Goal: Check status: Check status

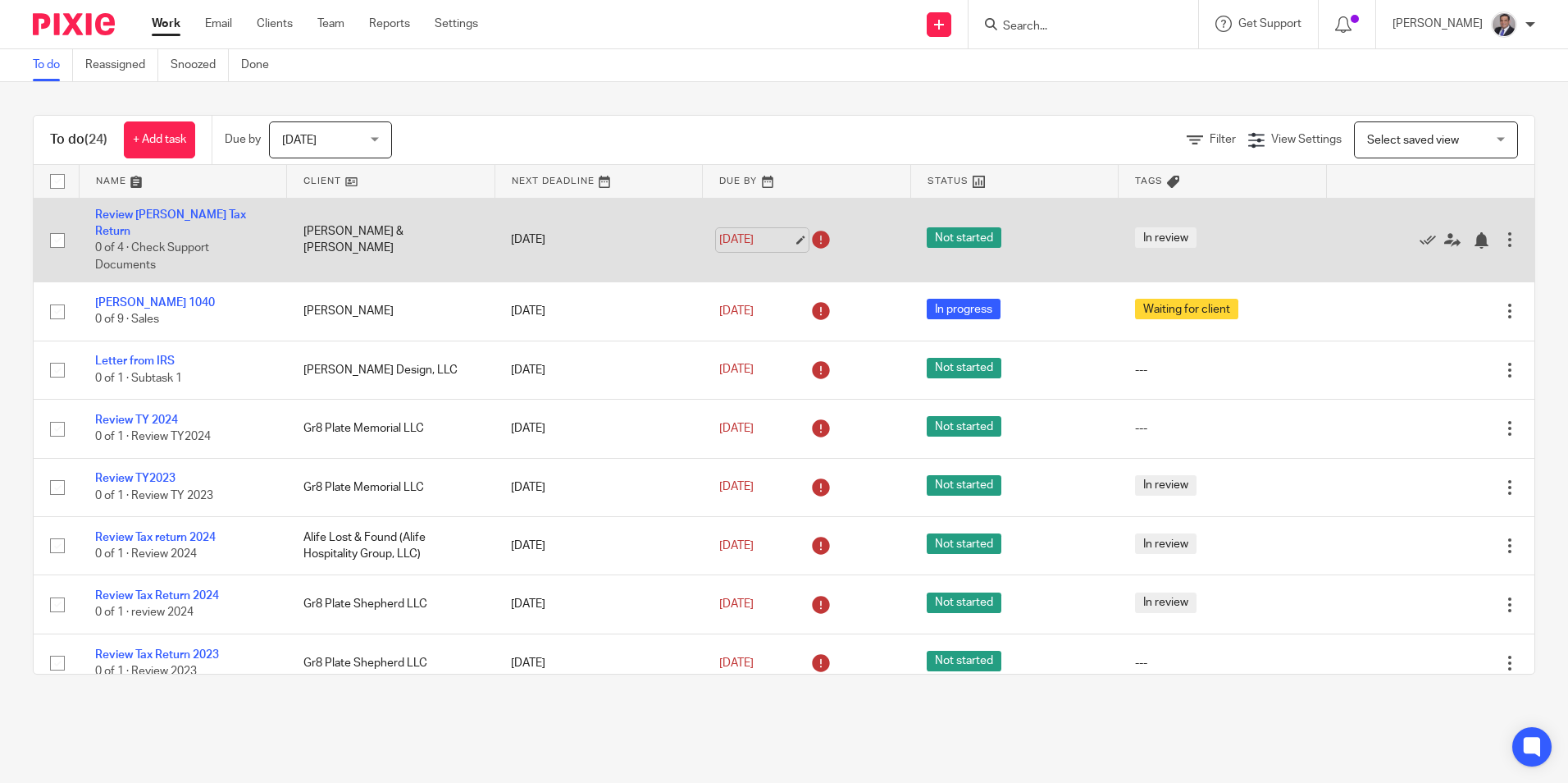
click at [784, 231] on link "[DATE]" at bounding box center [756, 240] width 74 height 17
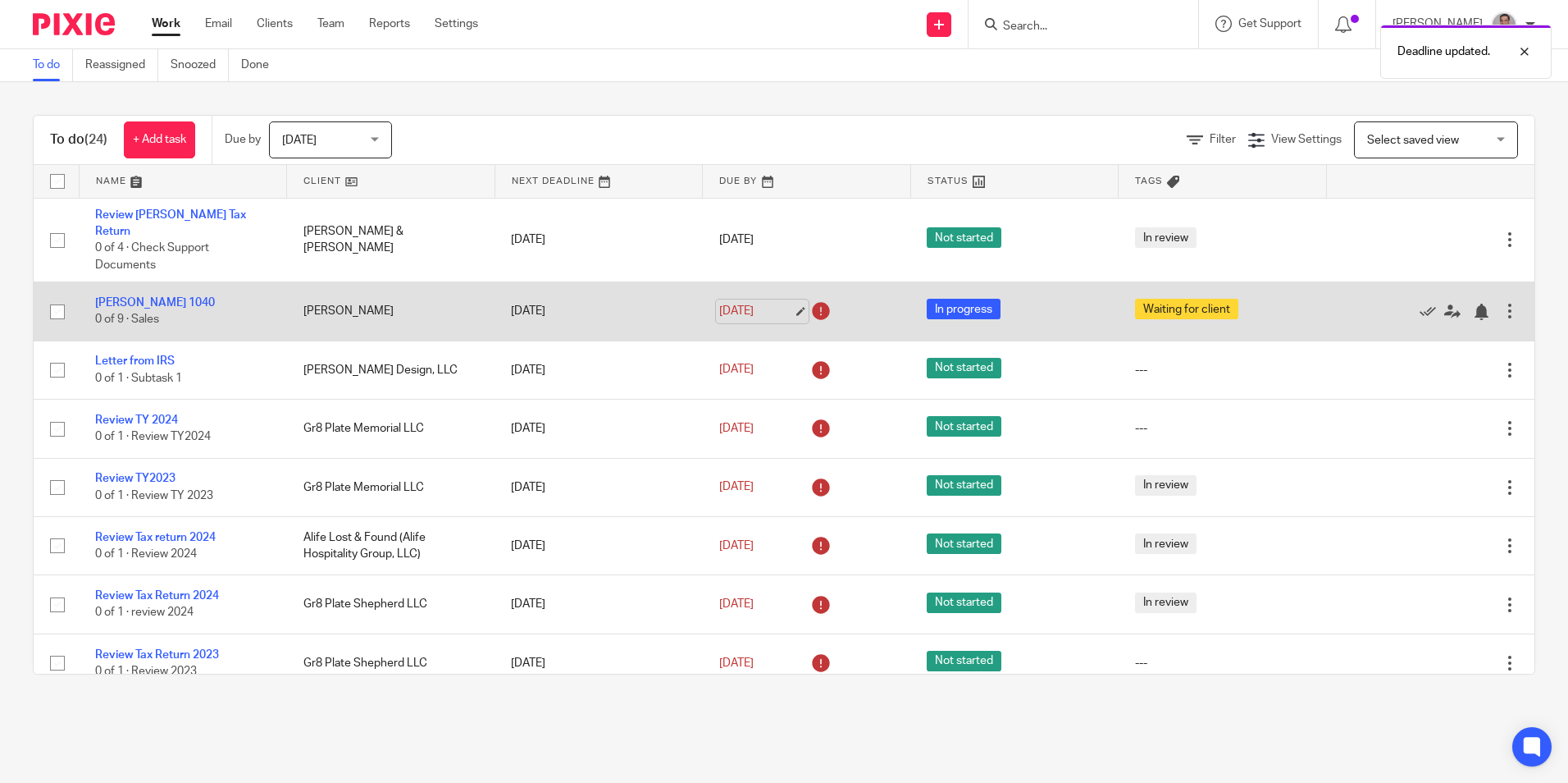
click at [784, 302] on link "[DATE]" at bounding box center [756, 311] width 74 height 17
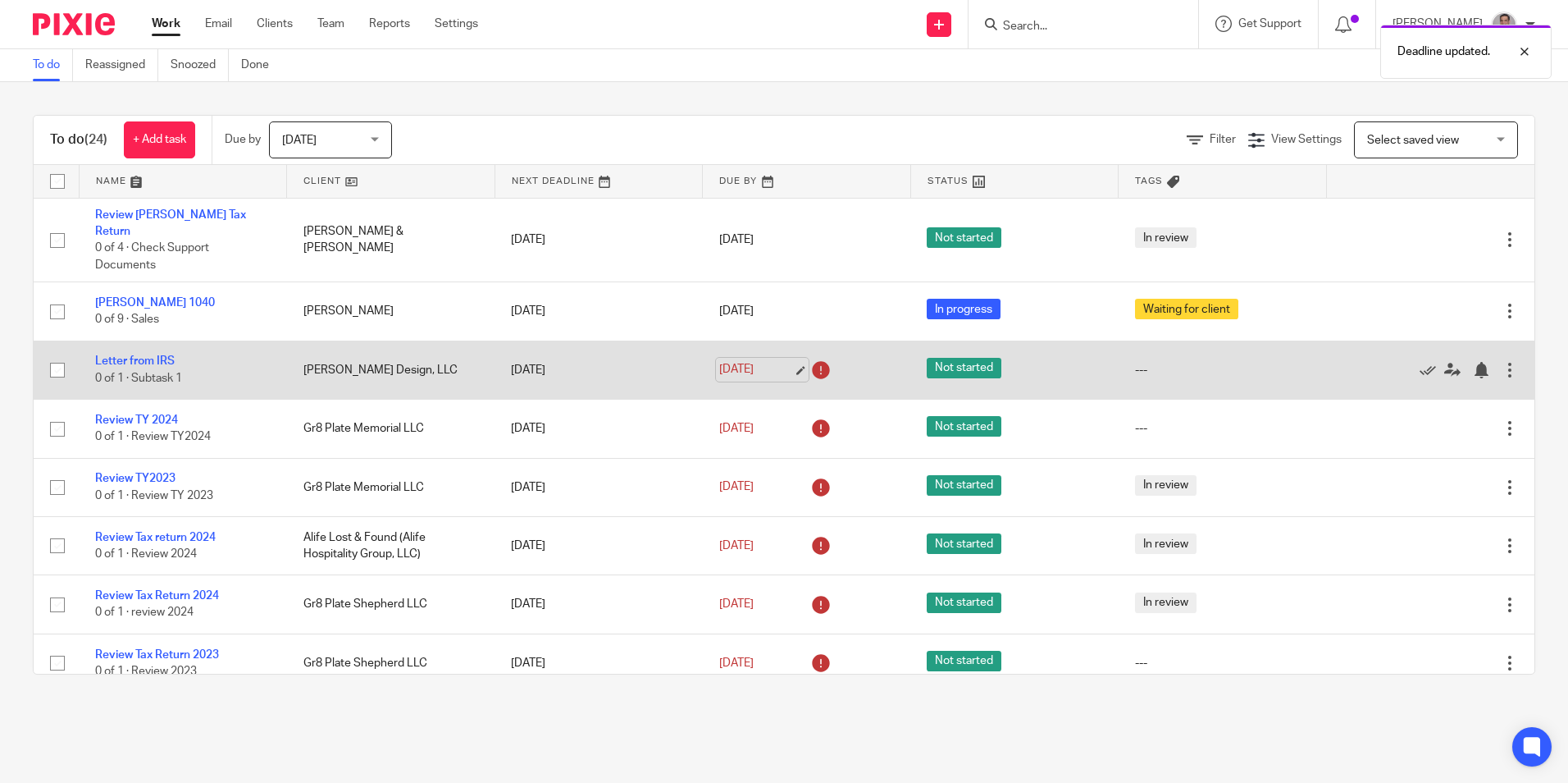
click at [783, 361] on link "[DATE]" at bounding box center [756, 370] width 74 height 17
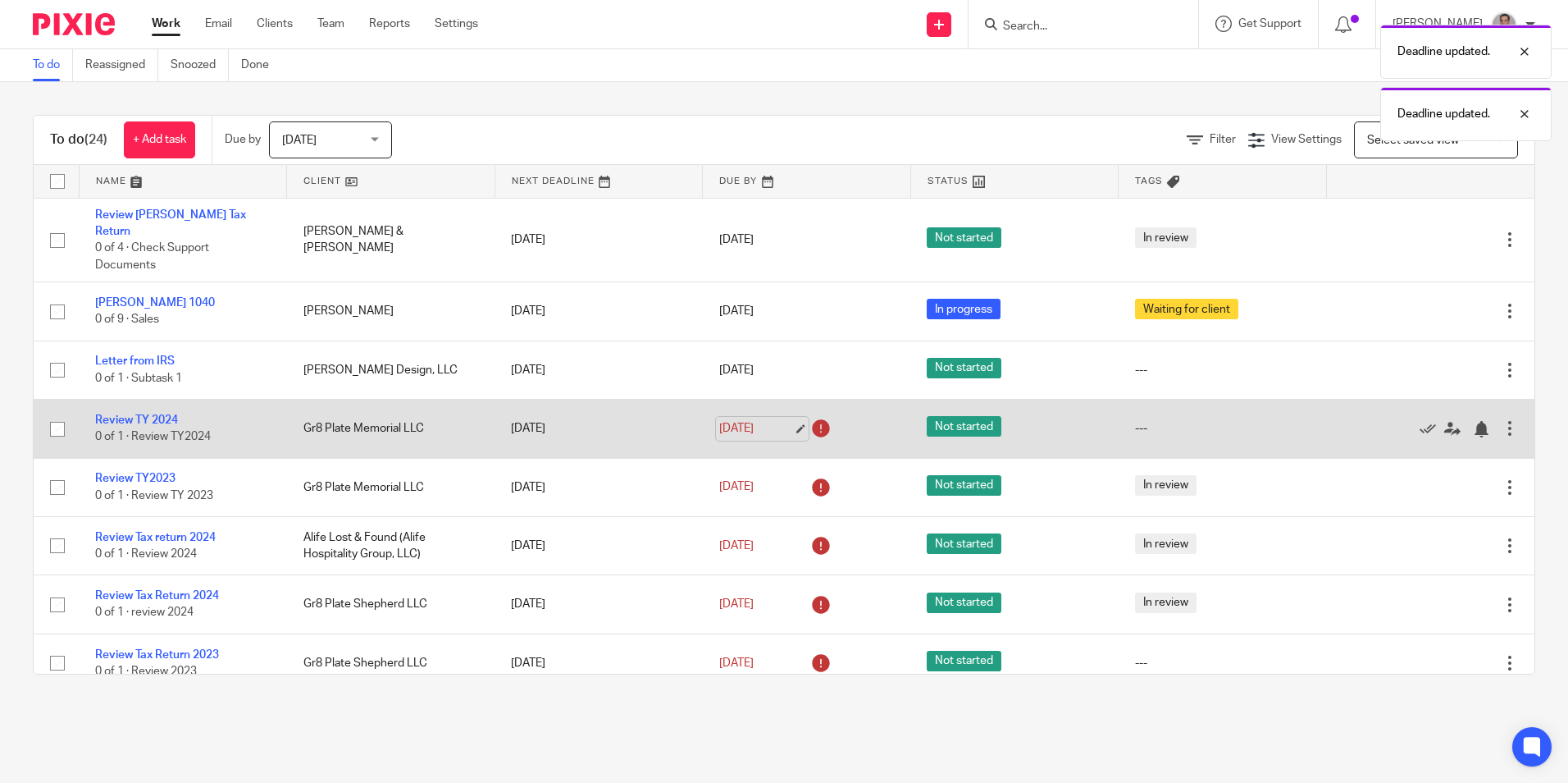
click at [782, 420] on link "[DATE]" at bounding box center [756, 428] width 74 height 17
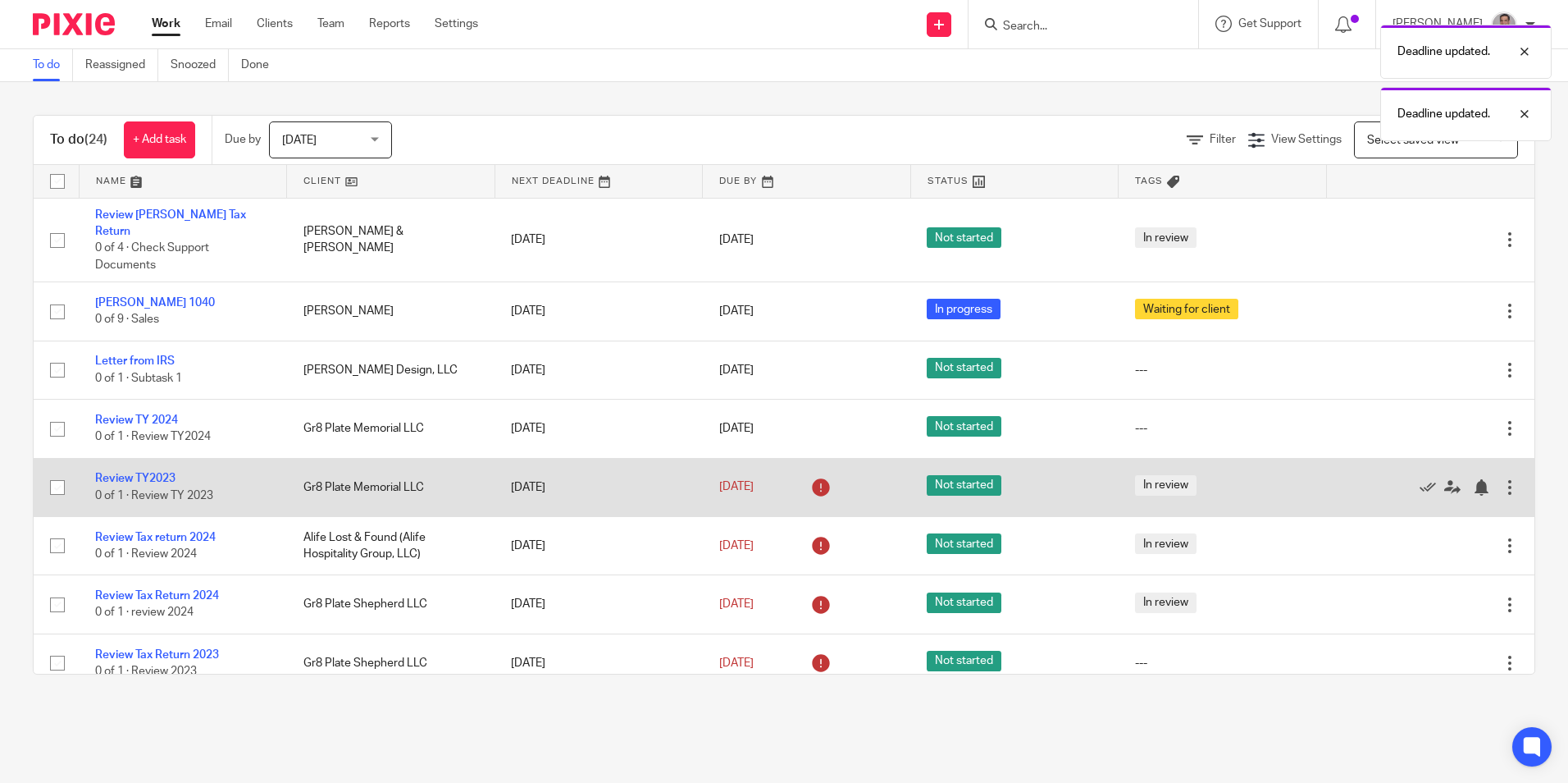
scroll to position [82, 0]
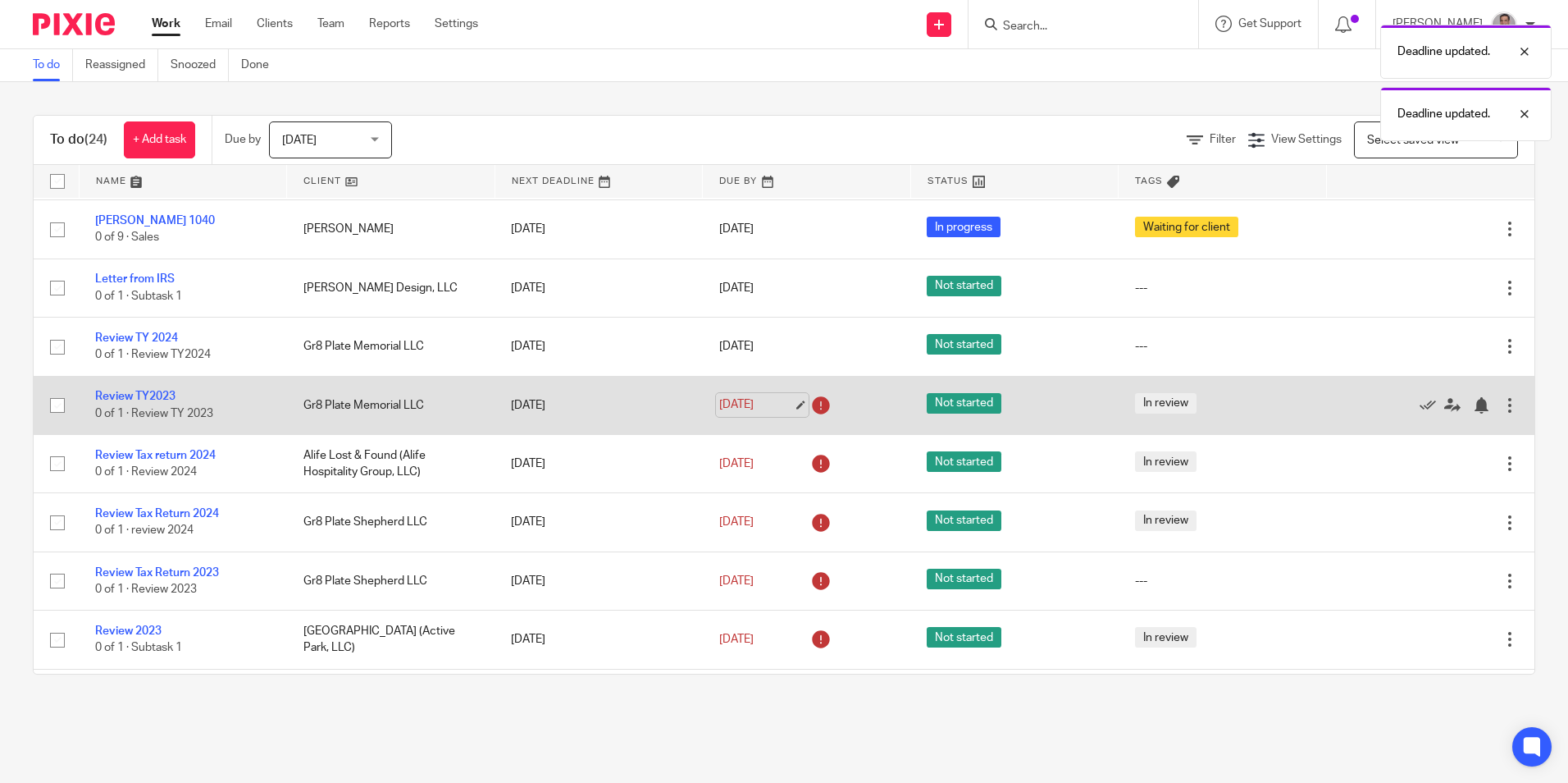
click at [784, 397] on link "[DATE]" at bounding box center [756, 405] width 74 height 17
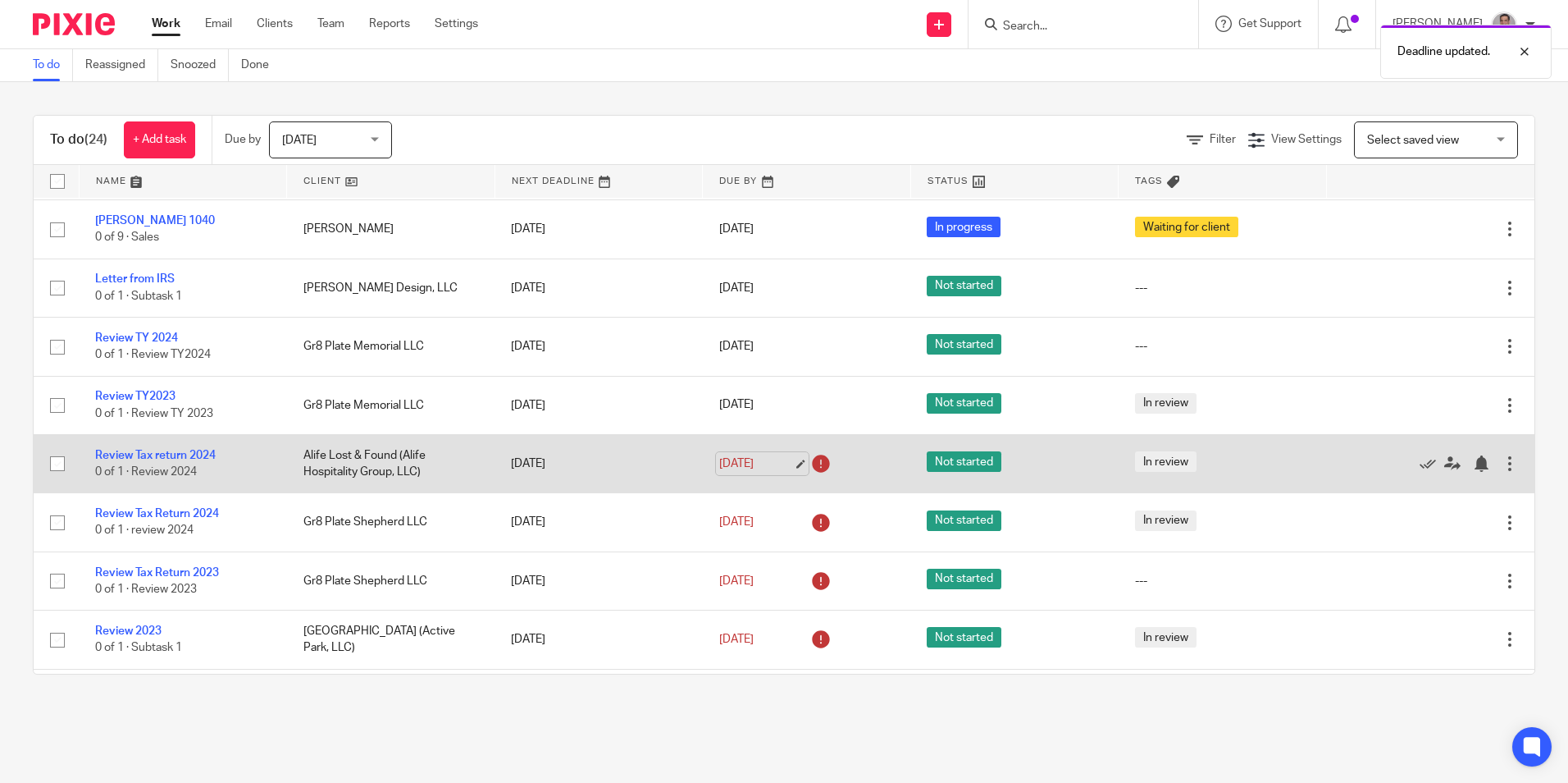
click at [784, 455] on link "[DATE]" at bounding box center [756, 464] width 74 height 17
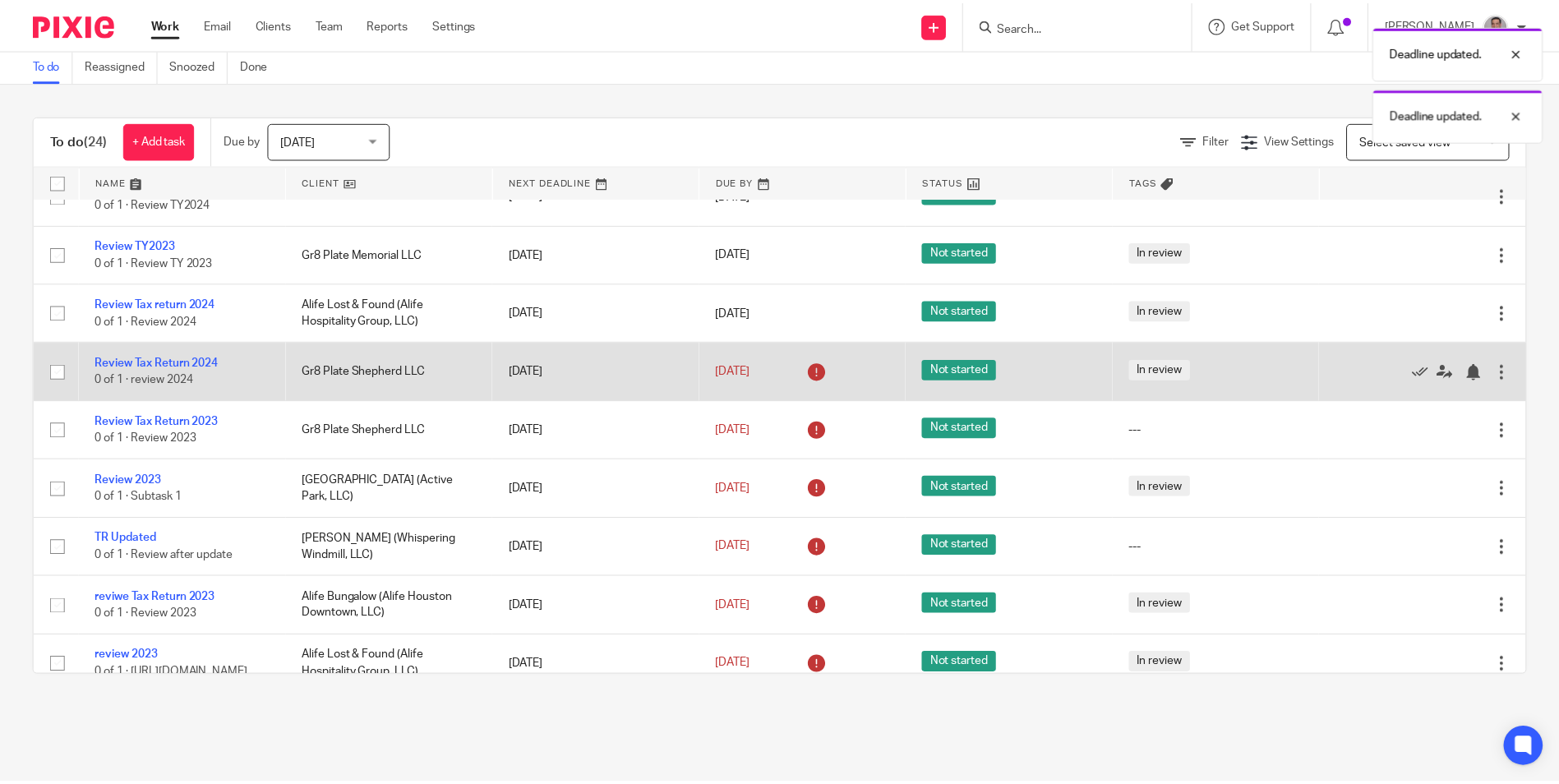
scroll to position [247, 0]
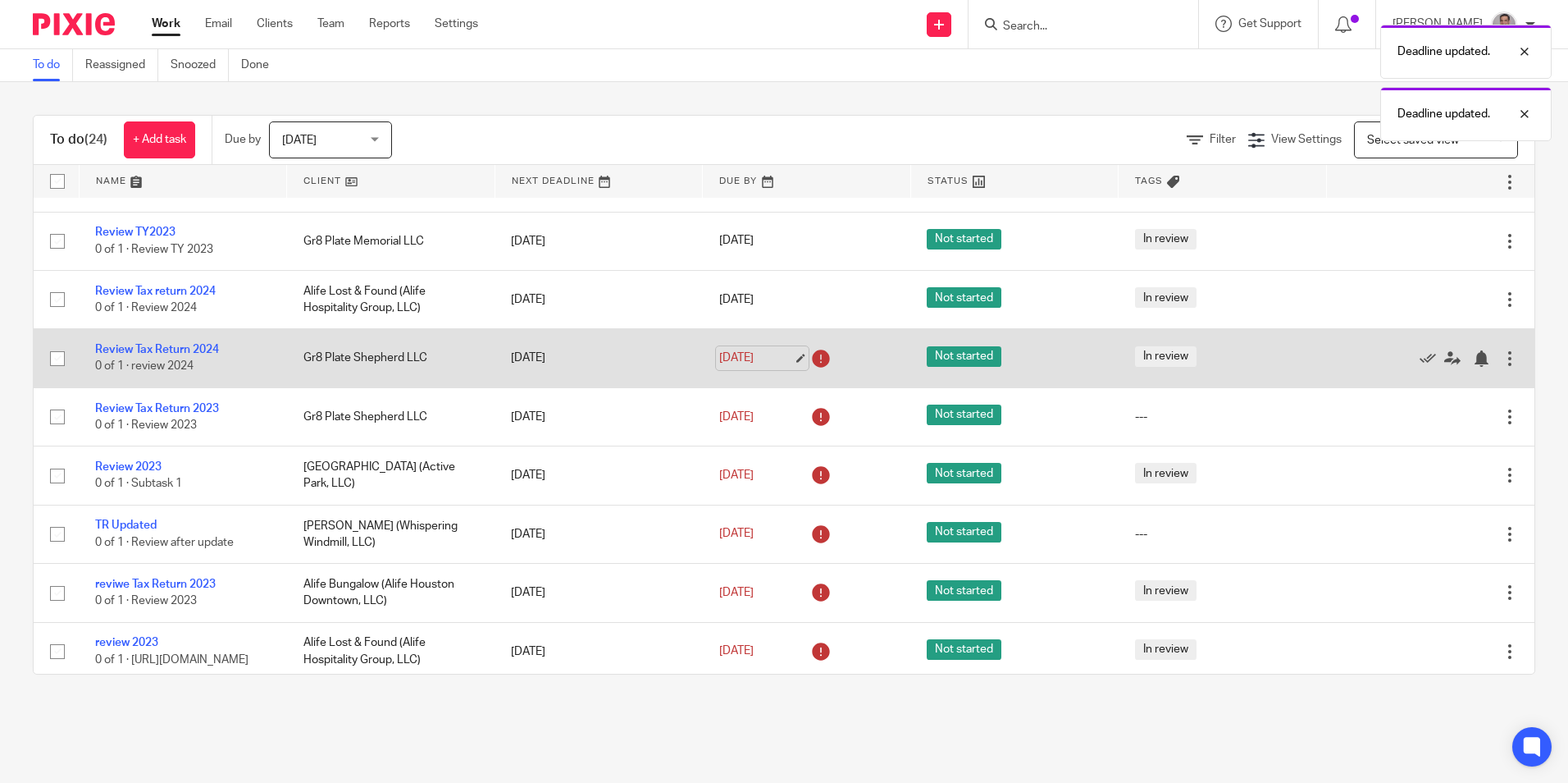
click at [784, 350] on link "[DATE]" at bounding box center [756, 358] width 74 height 17
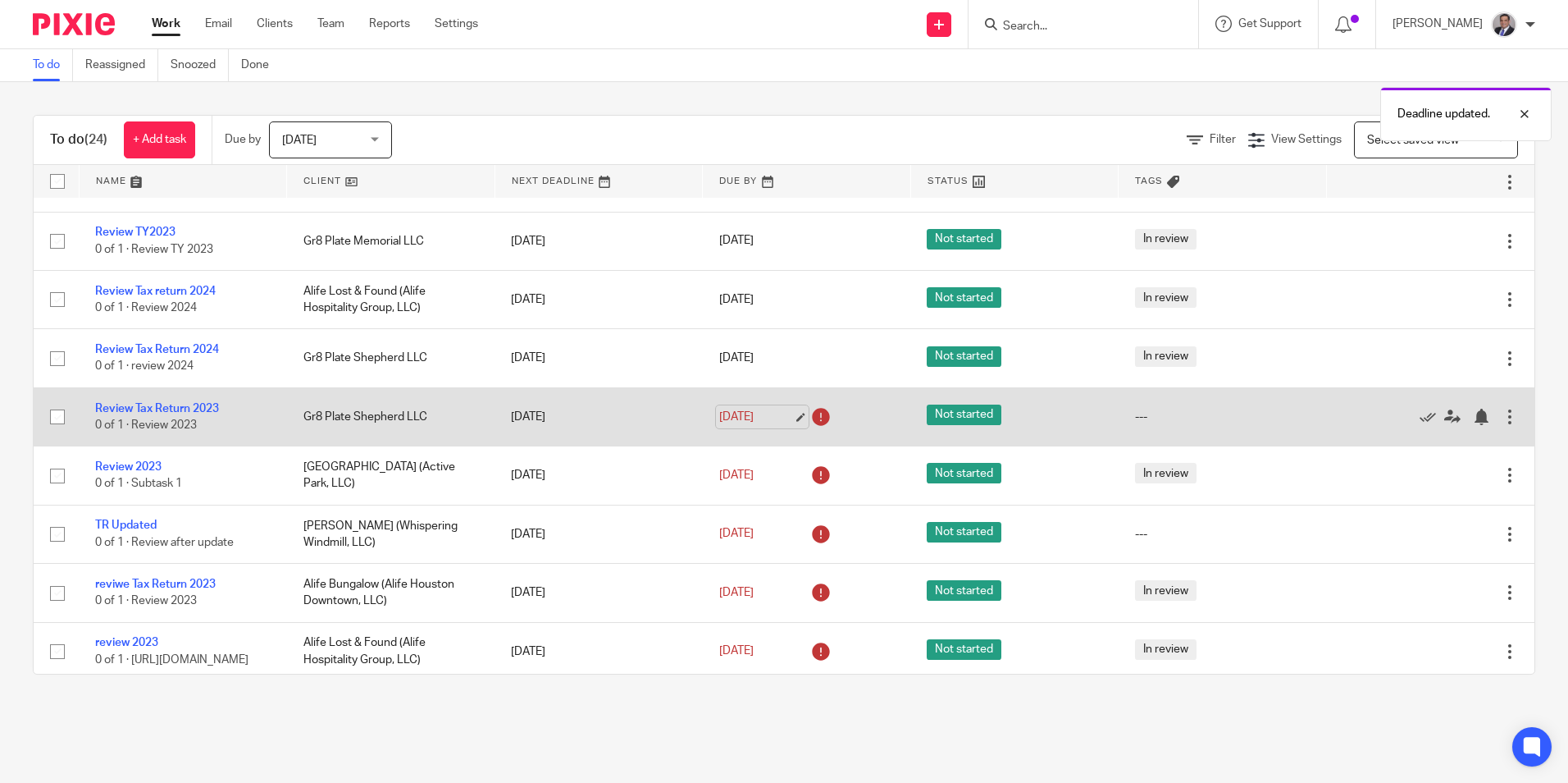
click at [781, 409] on link "[DATE]" at bounding box center [756, 417] width 74 height 17
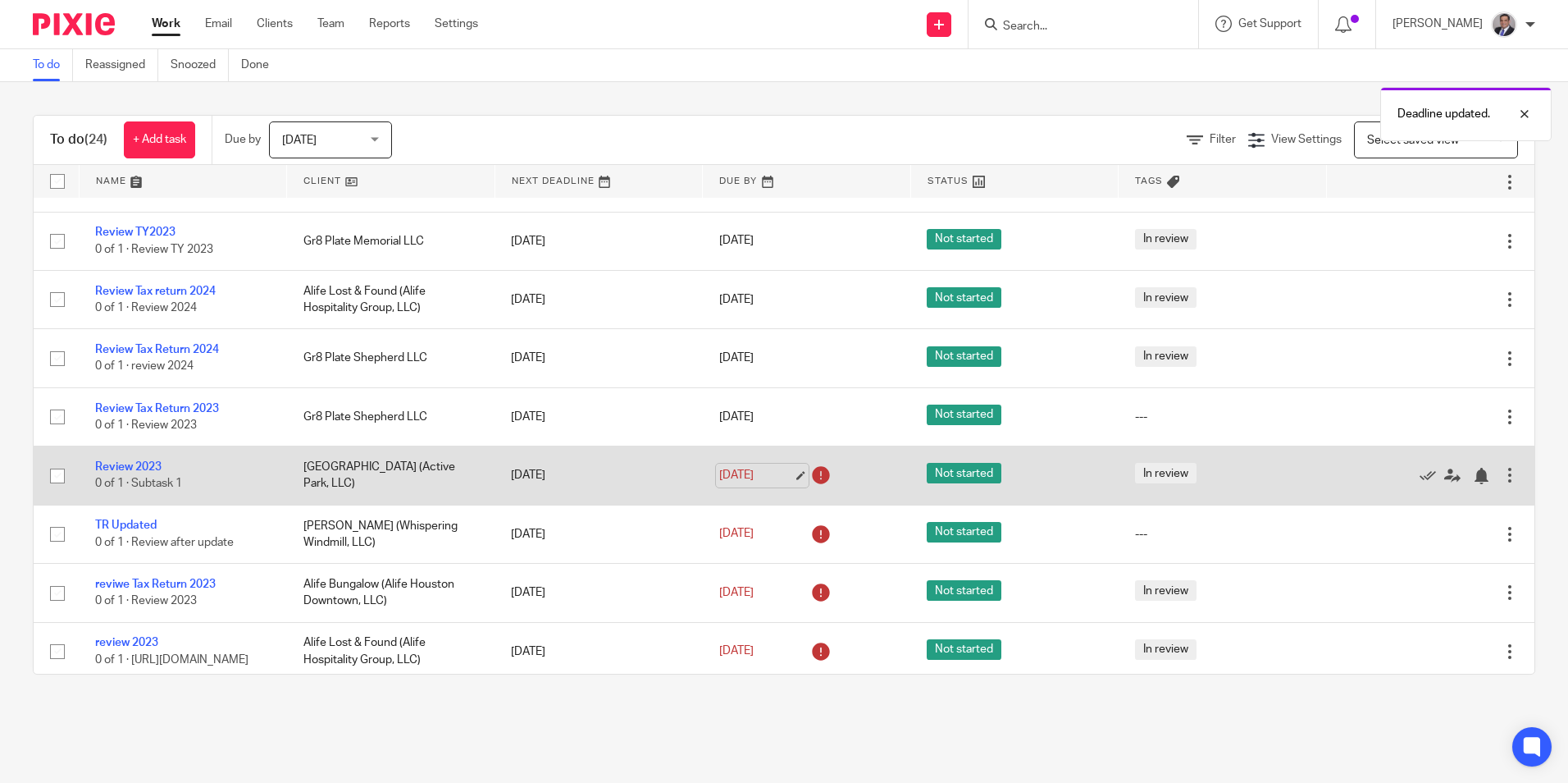
click at [785, 467] on link "[DATE]" at bounding box center [756, 475] width 74 height 17
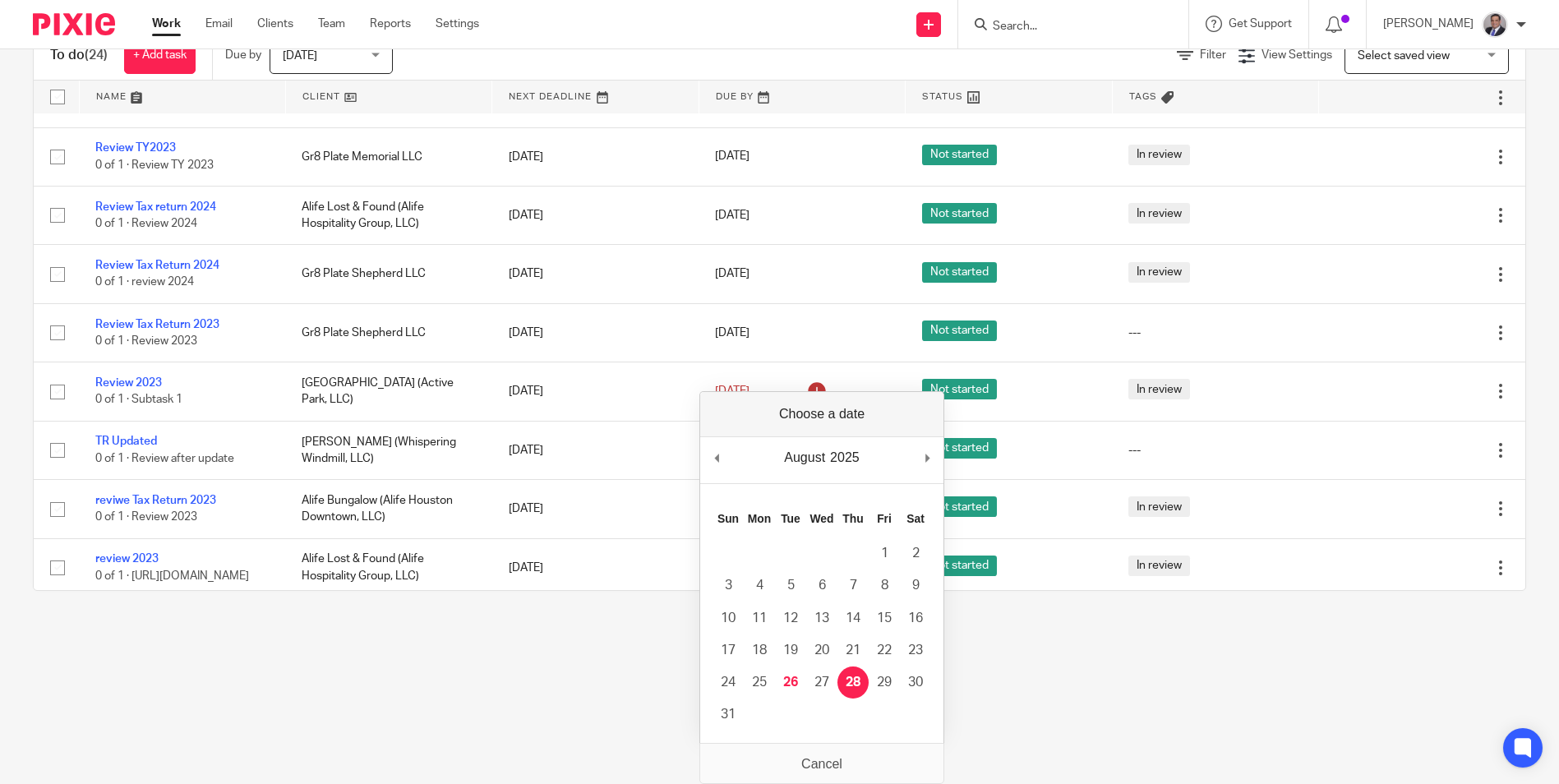
scroll to position [0, 0]
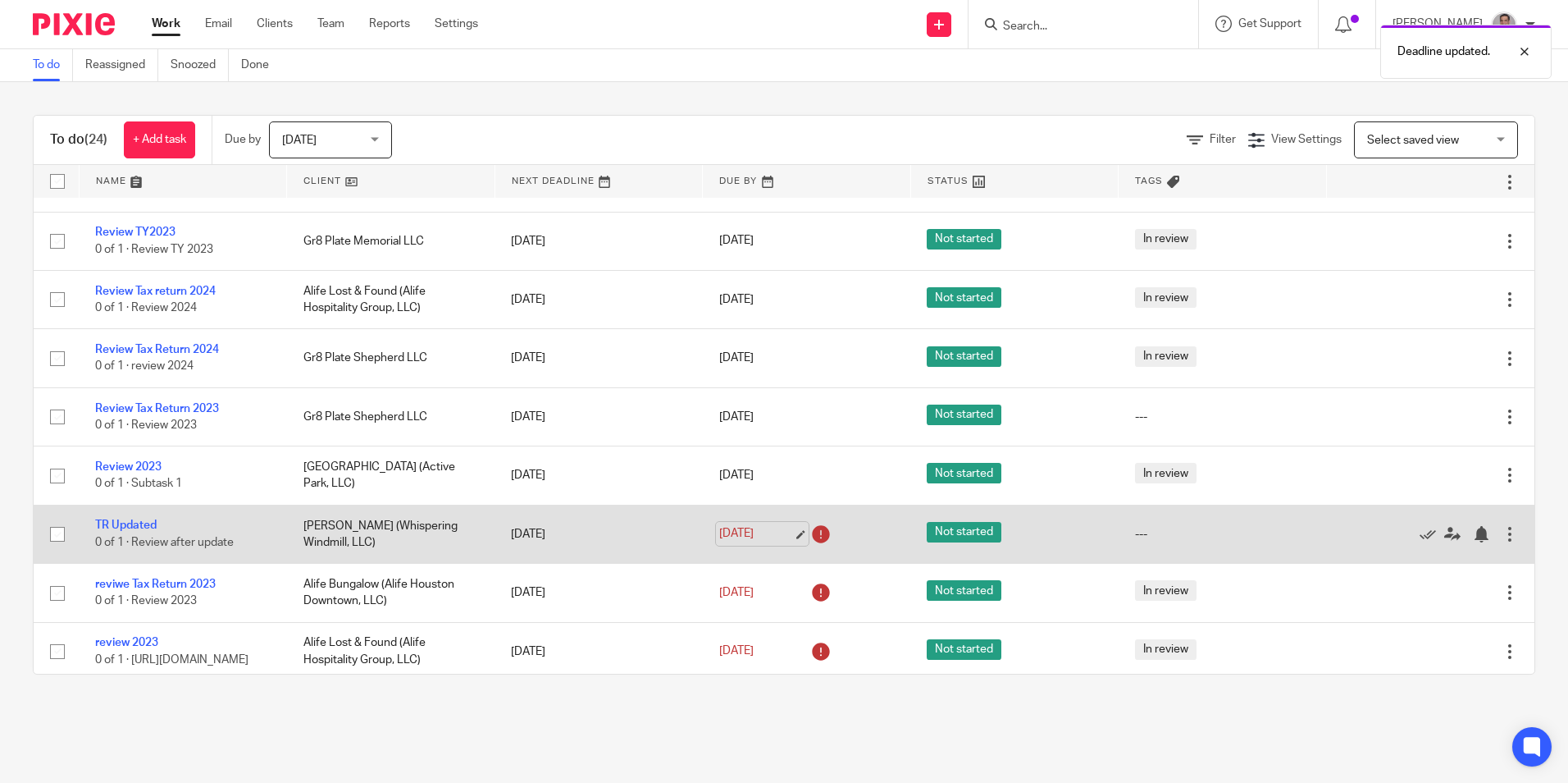
click at [790, 525] on link "[DATE]" at bounding box center [756, 534] width 74 height 17
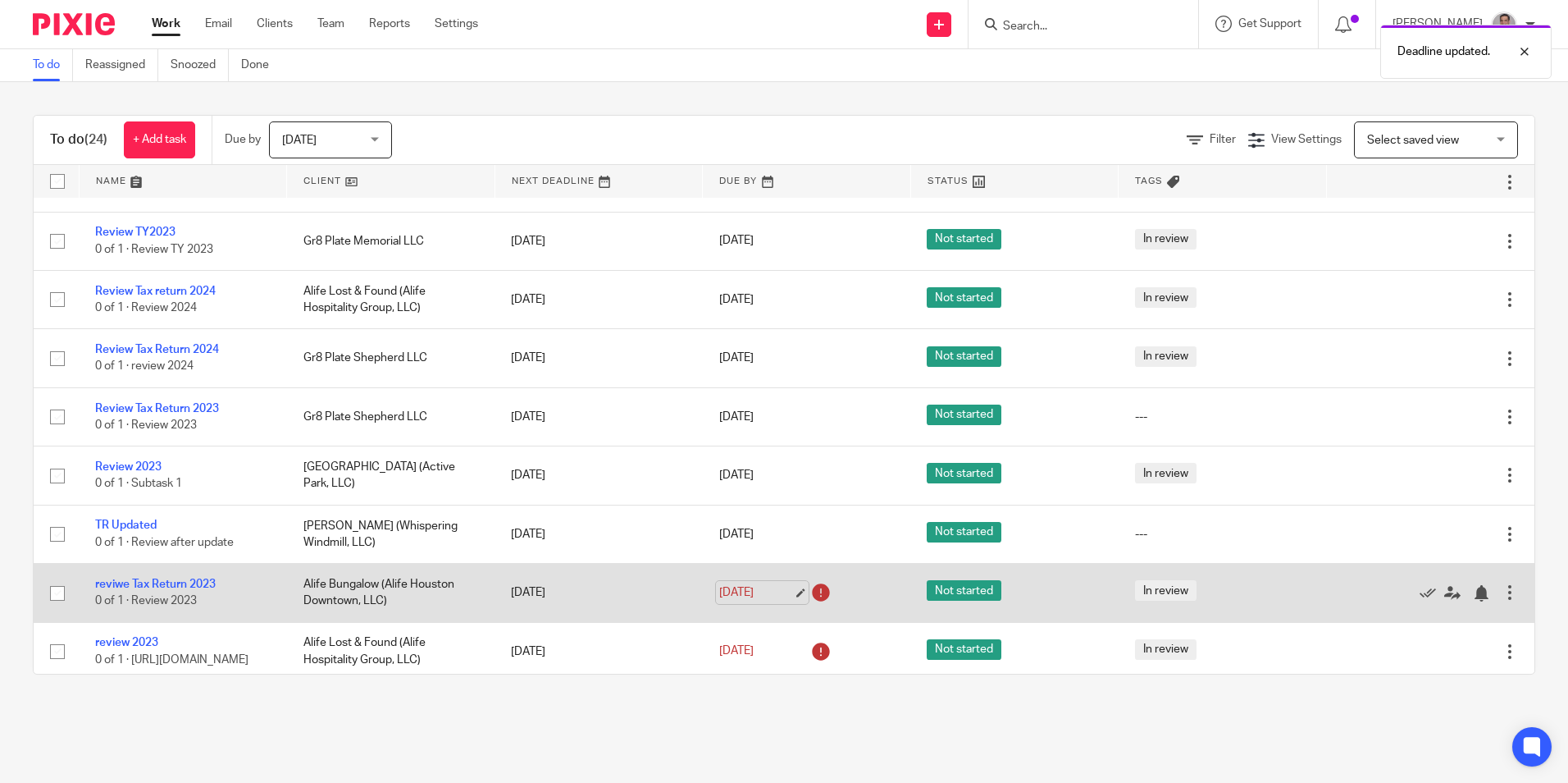
click at [784, 584] on link "[DATE]" at bounding box center [756, 593] width 74 height 17
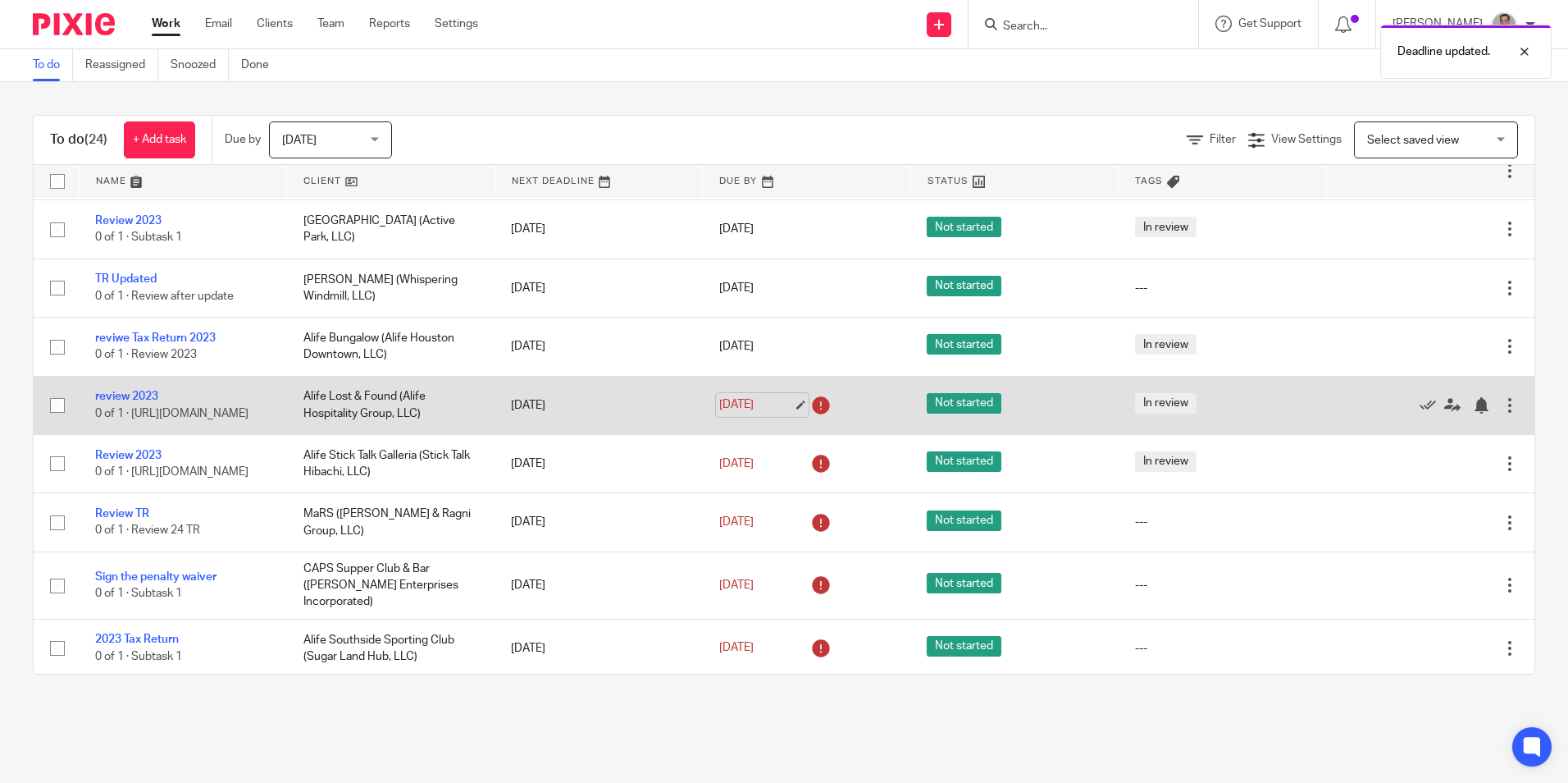
click at [790, 413] on link "[DATE]" at bounding box center [756, 405] width 74 height 17
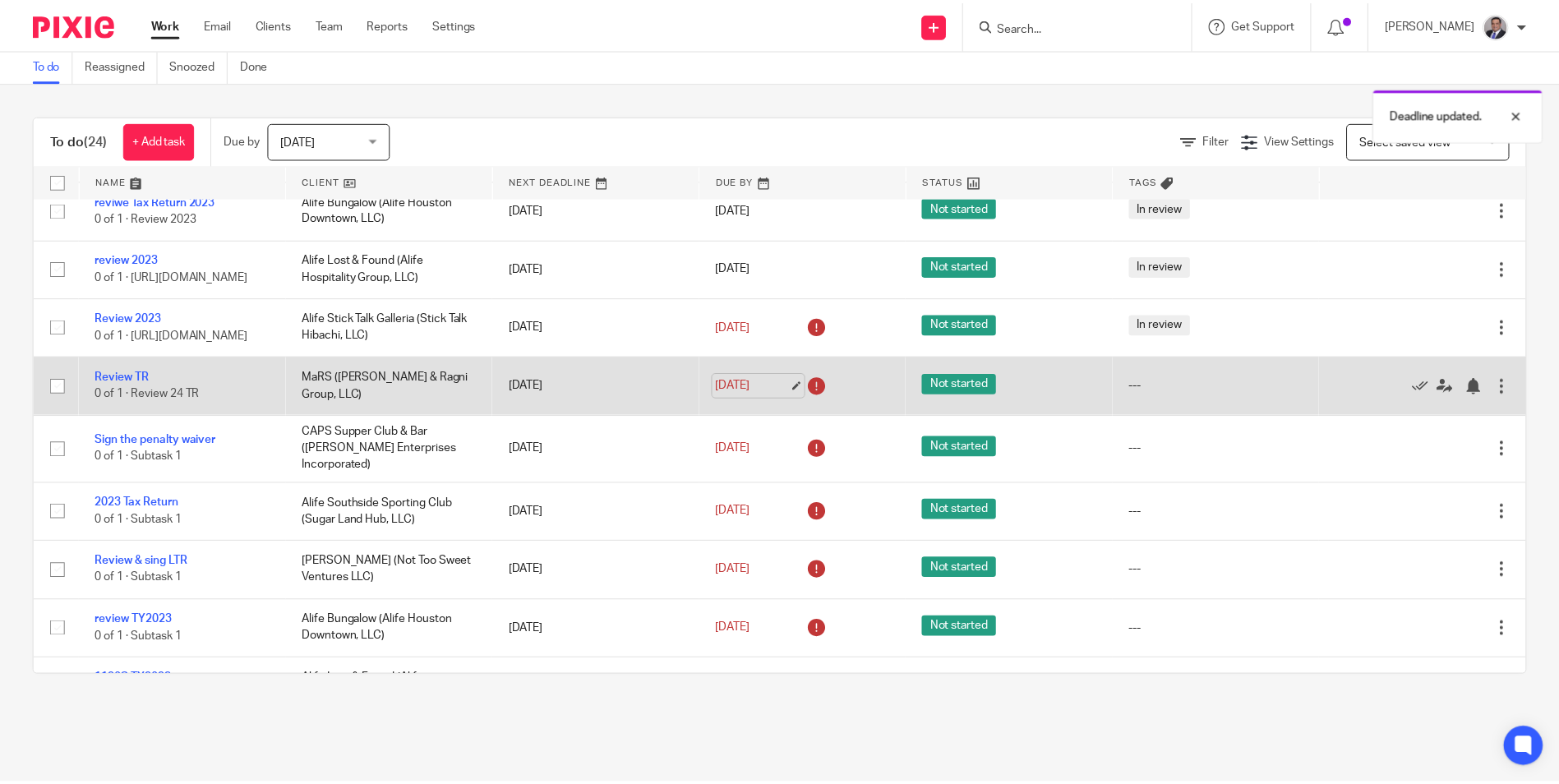
scroll to position [657, 0]
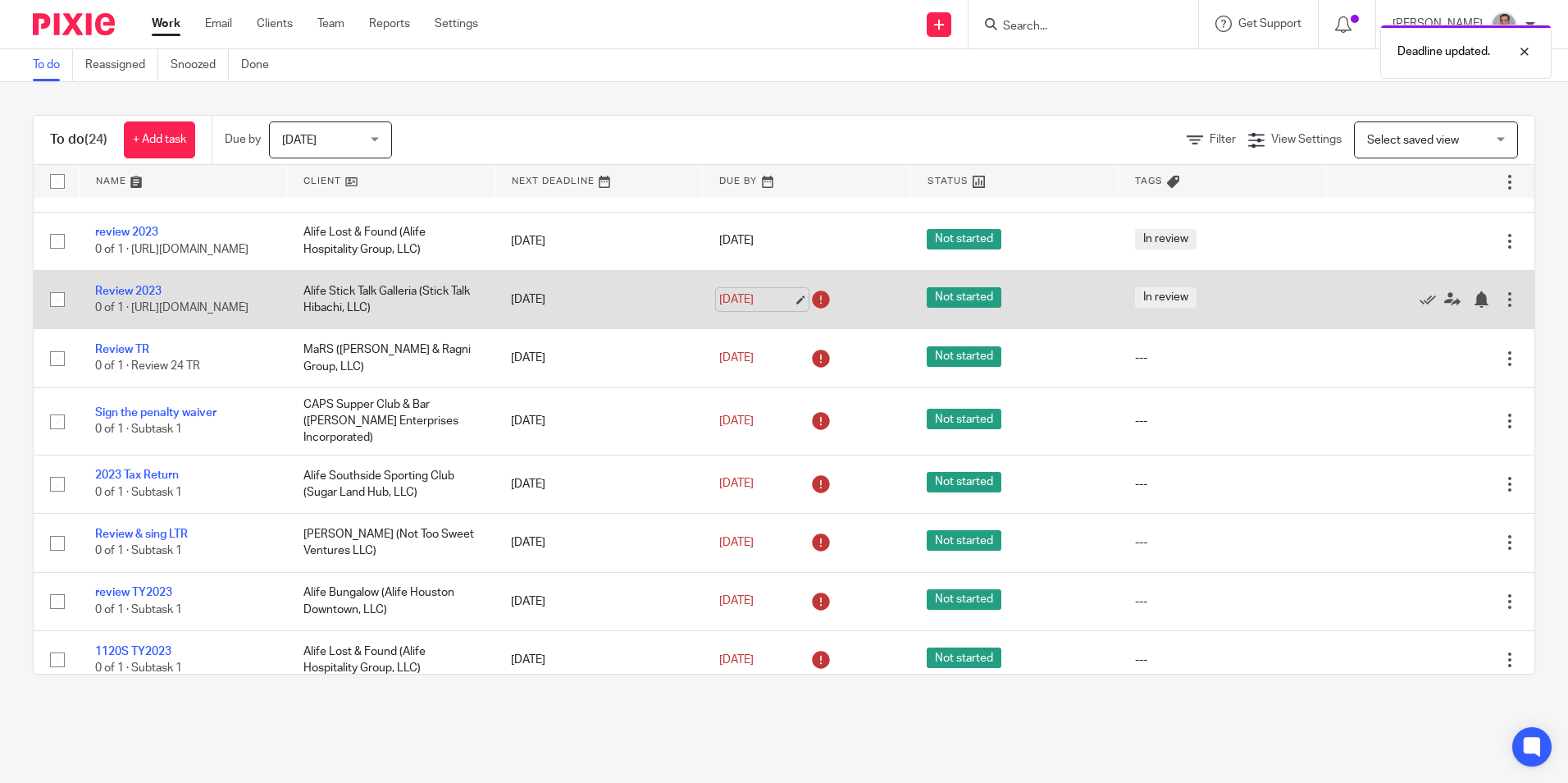
click at [784, 309] on link "[DATE]" at bounding box center [756, 300] width 74 height 17
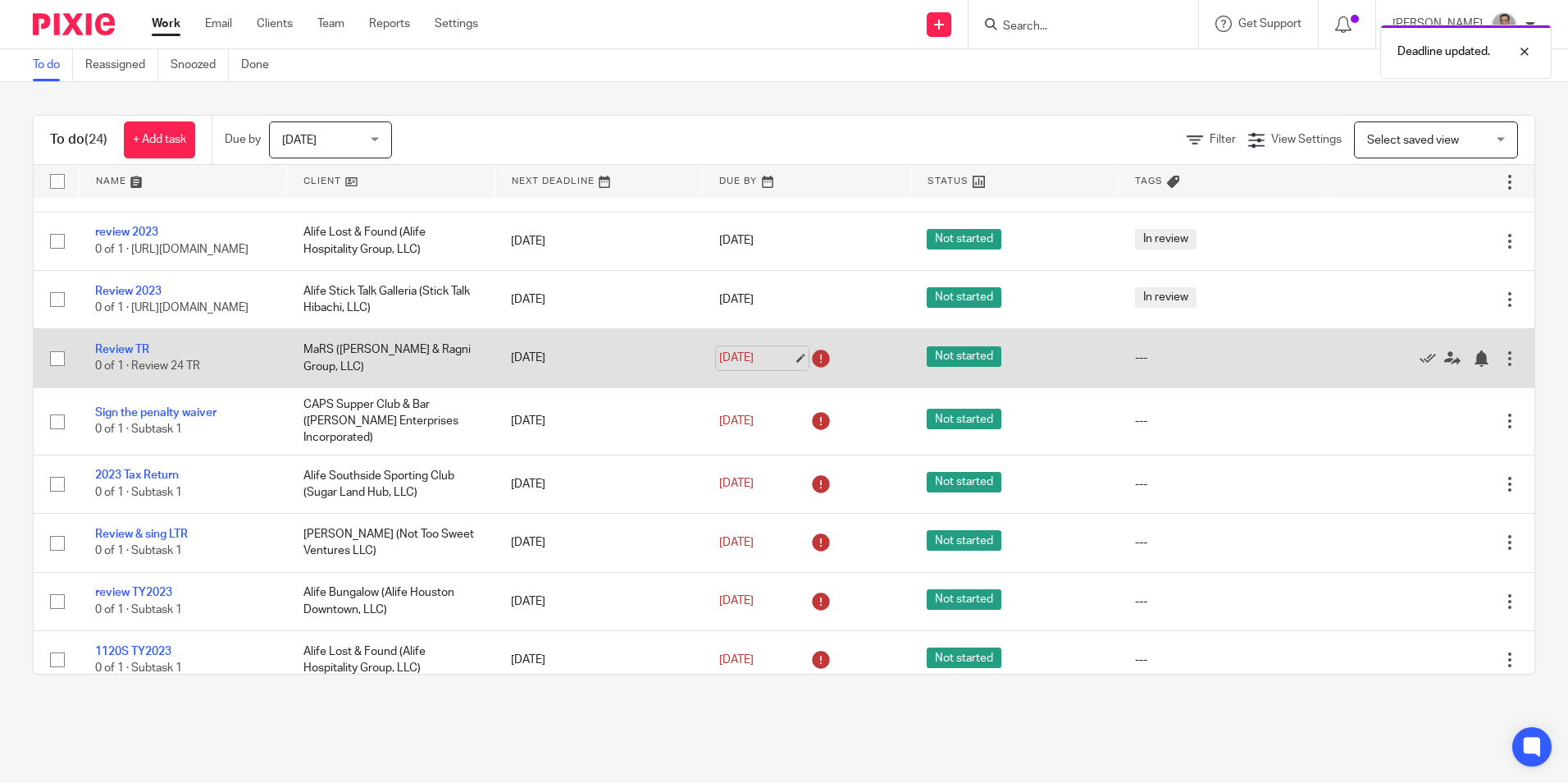
click at [784, 367] on link "[DATE]" at bounding box center [756, 358] width 74 height 17
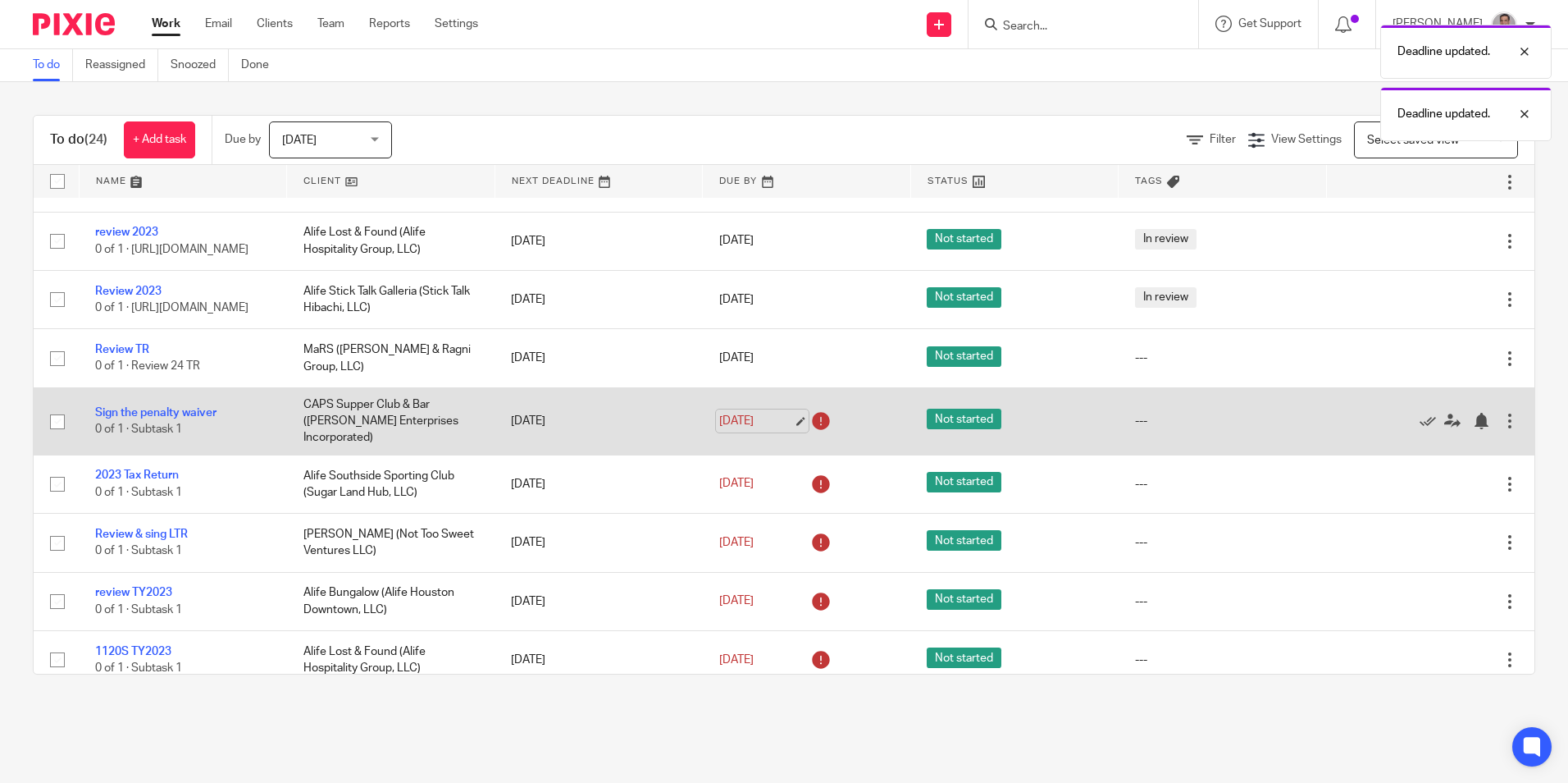
click at [783, 430] on link "[DATE]" at bounding box center [756, 421] width 74 height 17
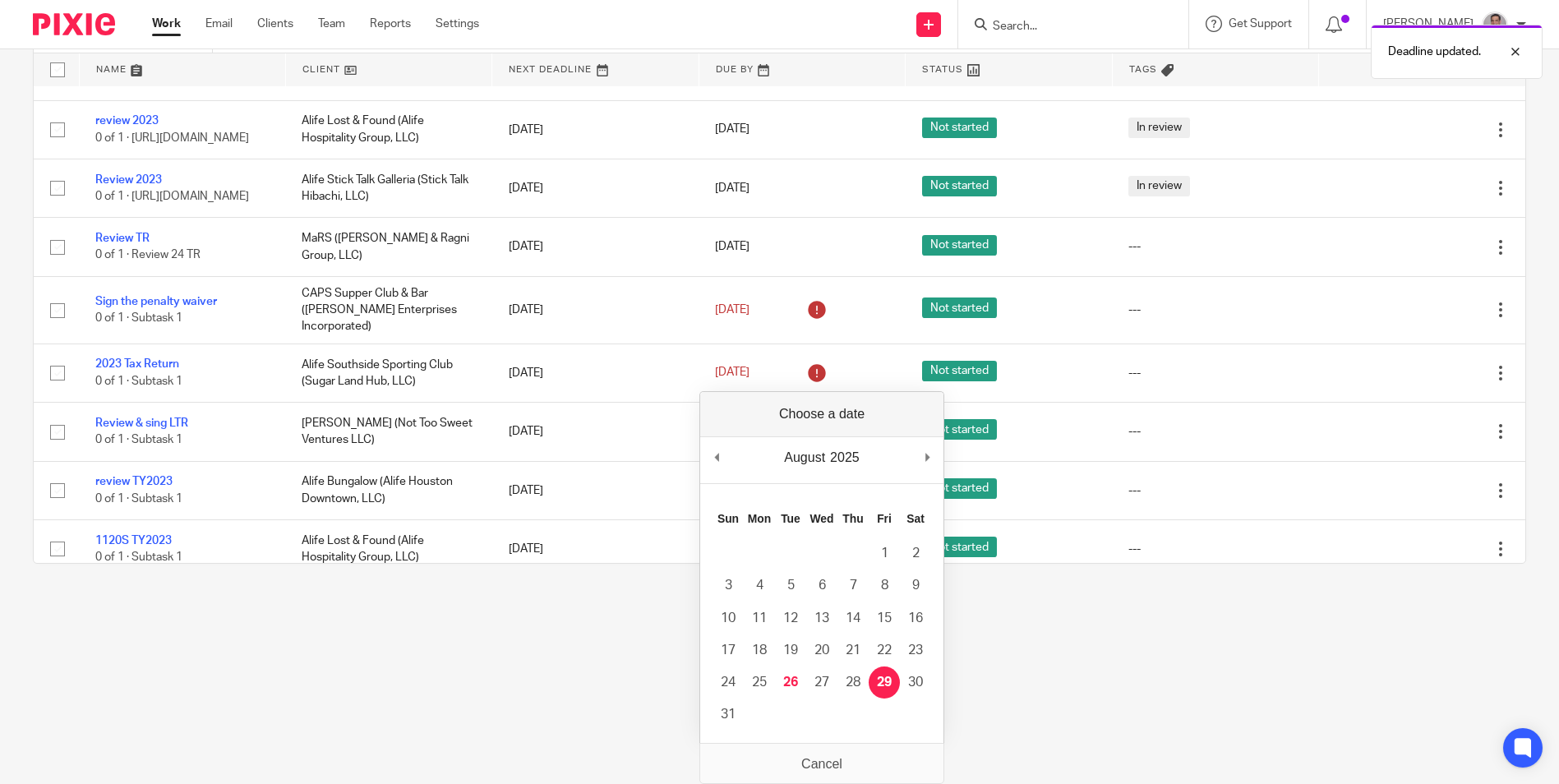
scroll to position [0, 0]
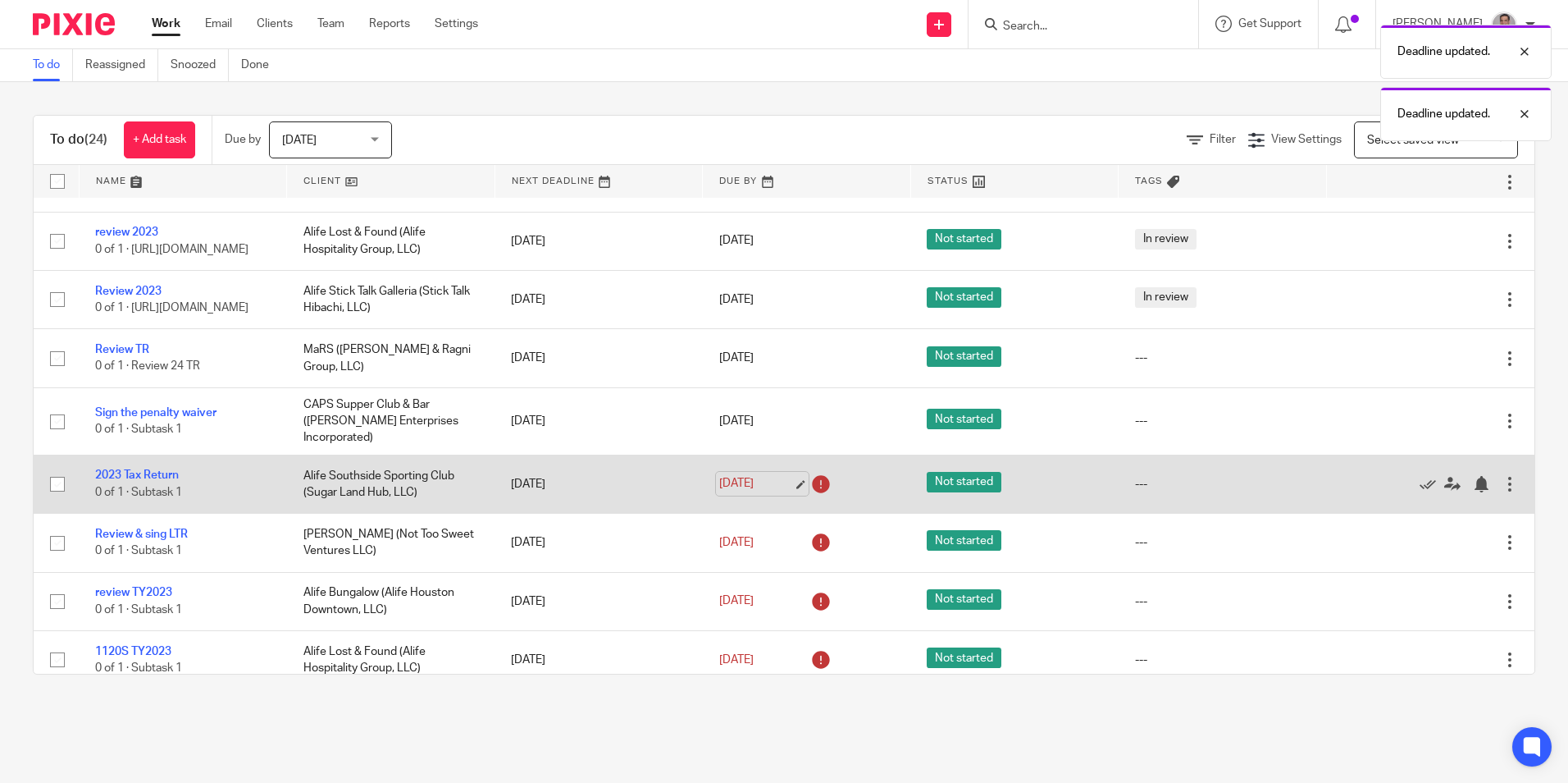
click at [784, 493] on link "[DATE]" at bounding box center [756, 483] width 74 height 17
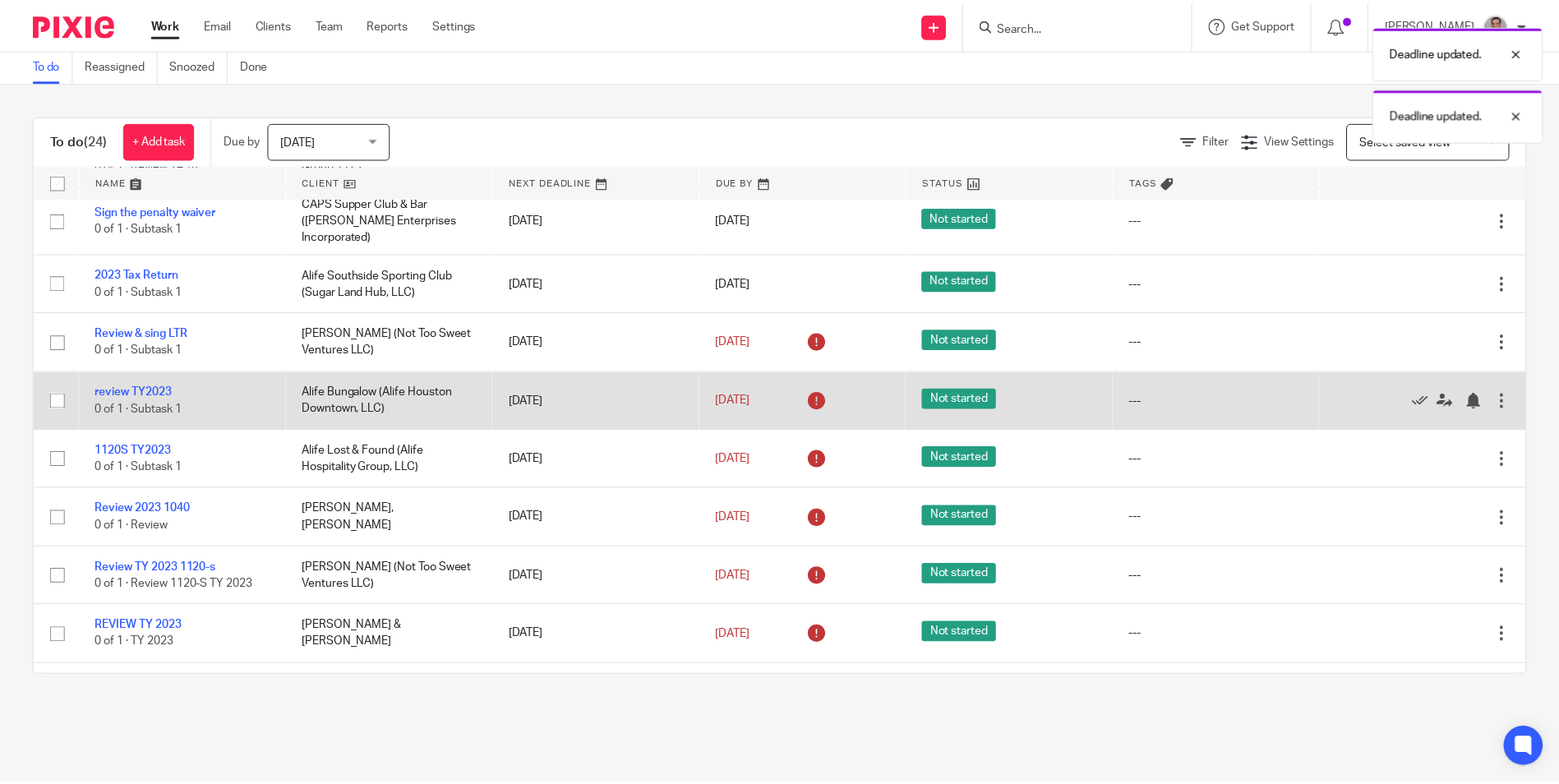
scroll to position [986, 0]
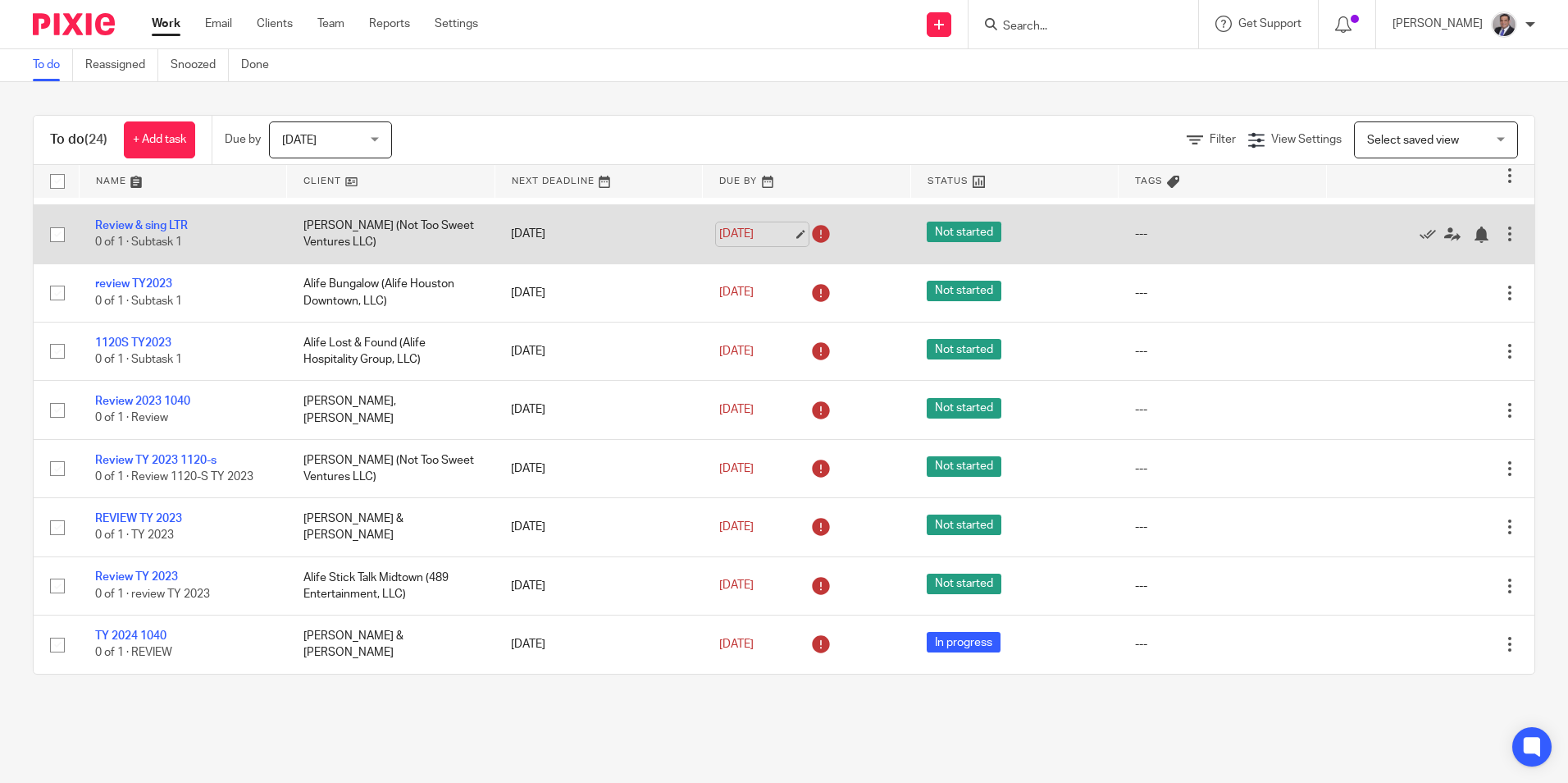
click at [787, 243] on link "[DATE]" at bounding box center [756, 234] width 74 height 17
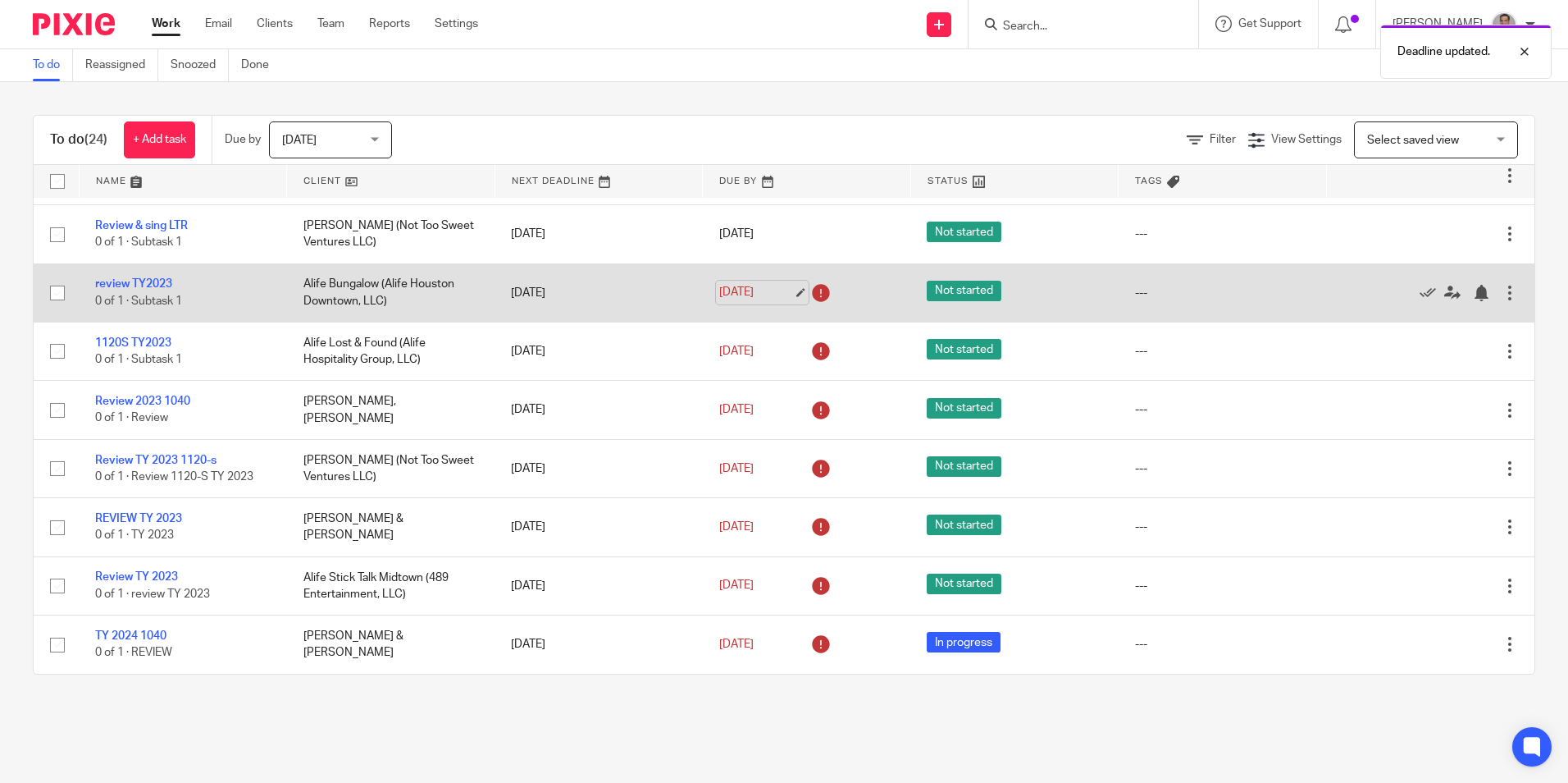
click at [784, 301] on link "[DATE]" at bounding box center [756, 292] width 74 height 17
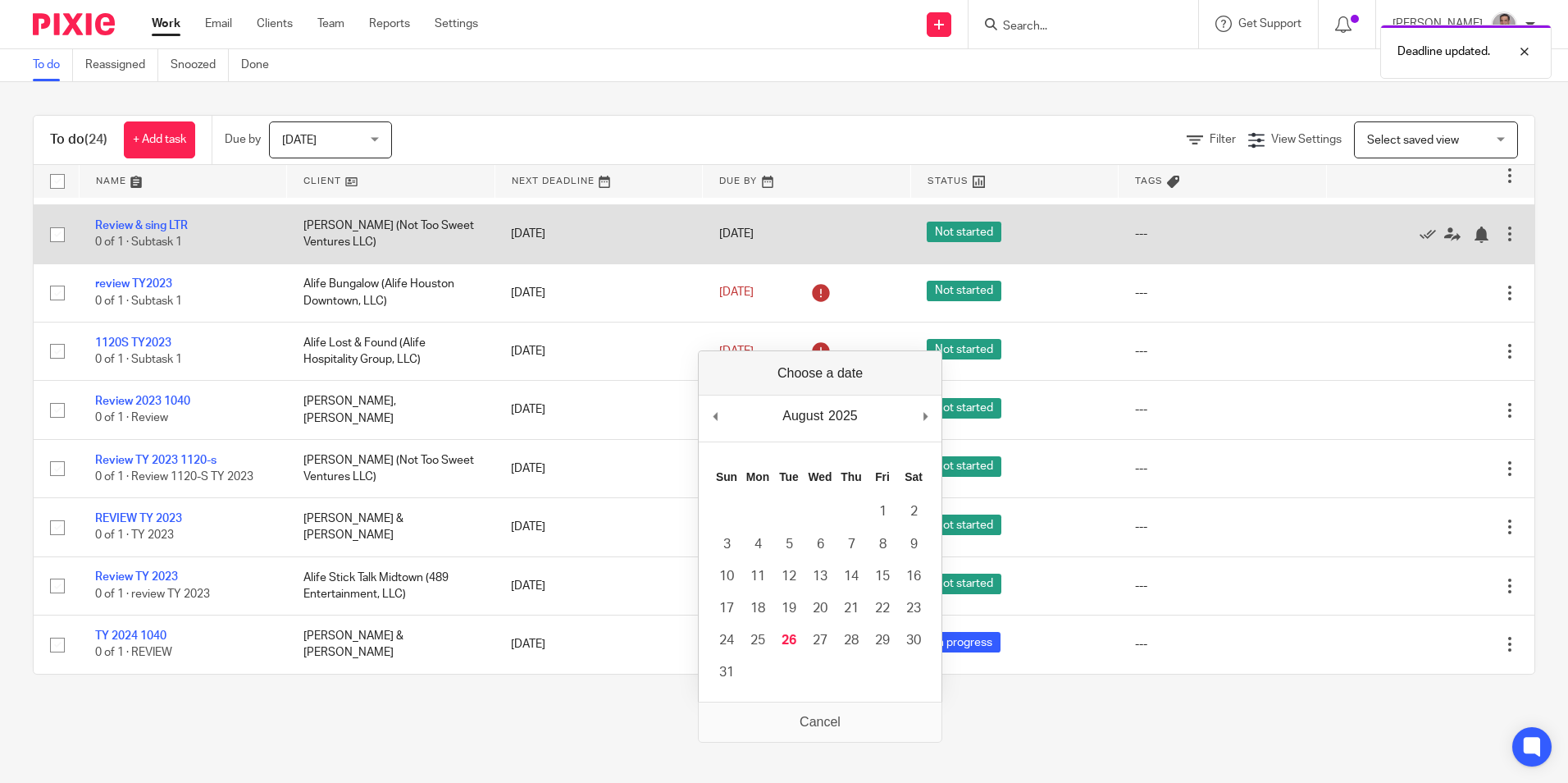
click at [802, 243] on div "[DATE]" at bounding box center [807, 234] width 175 height 17
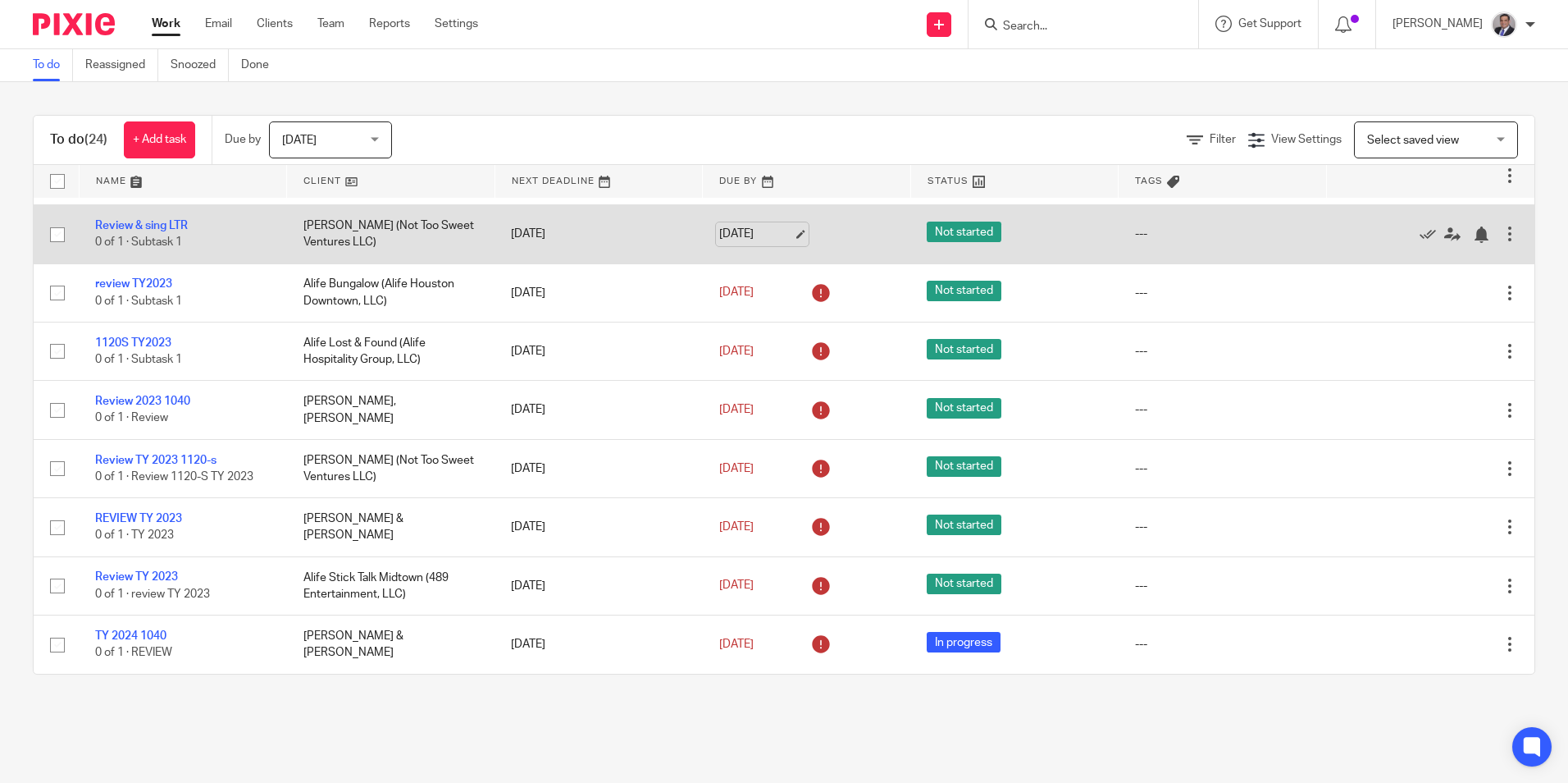
click at [787, 243] on link "[DATE]" at bounding box center [756, 234] width 74 height 17
click at [780, 243] on link "[DATE]" at bounding box center [756, 234] width 74 height 17
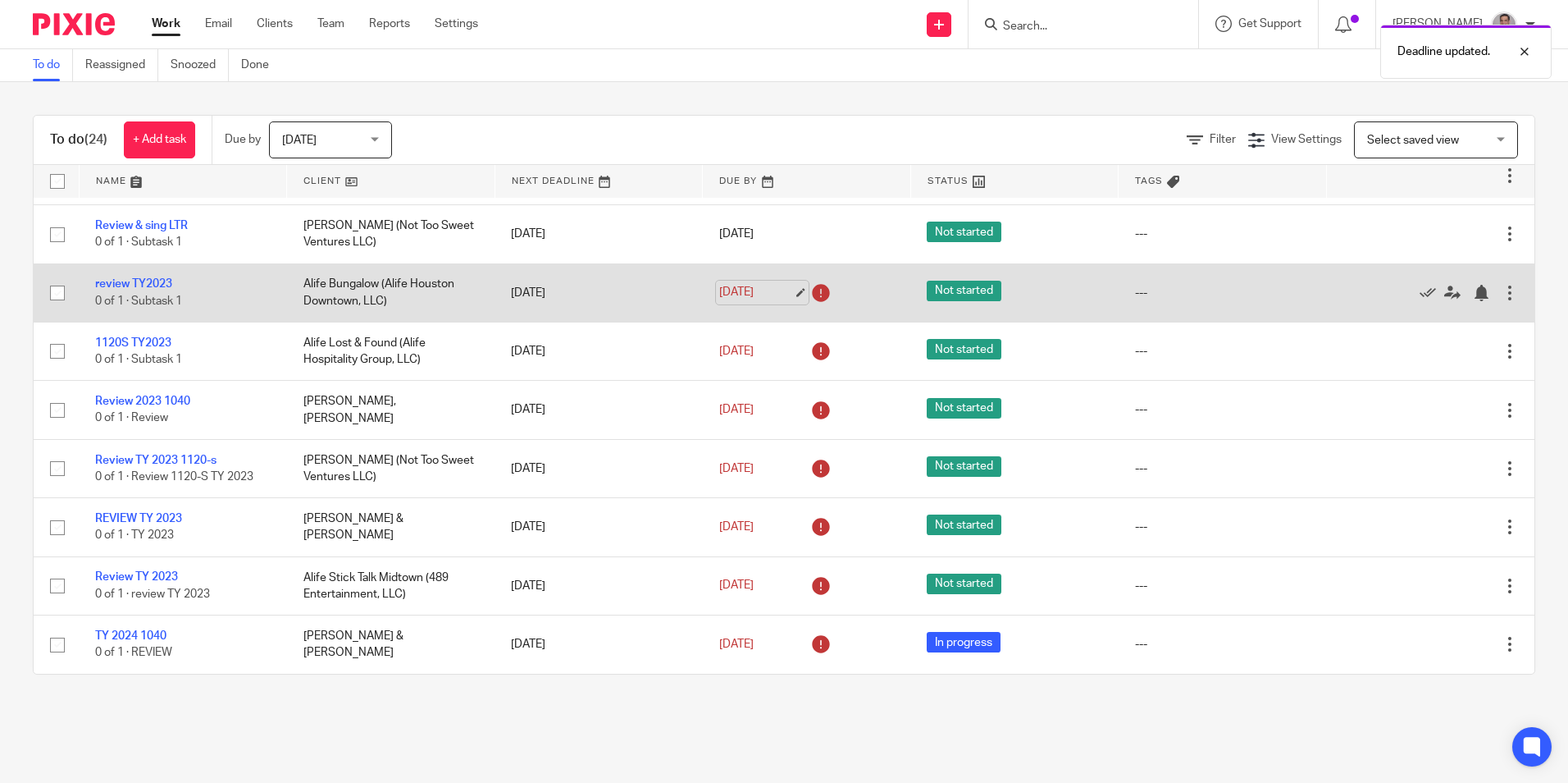
click at [784, 301] on link "[DATE]" at bounding box center [756, 292] width 74 height 17
click at [788, 301] on link "[DATE]" at bounding box center [756, 292] width 74 height 17
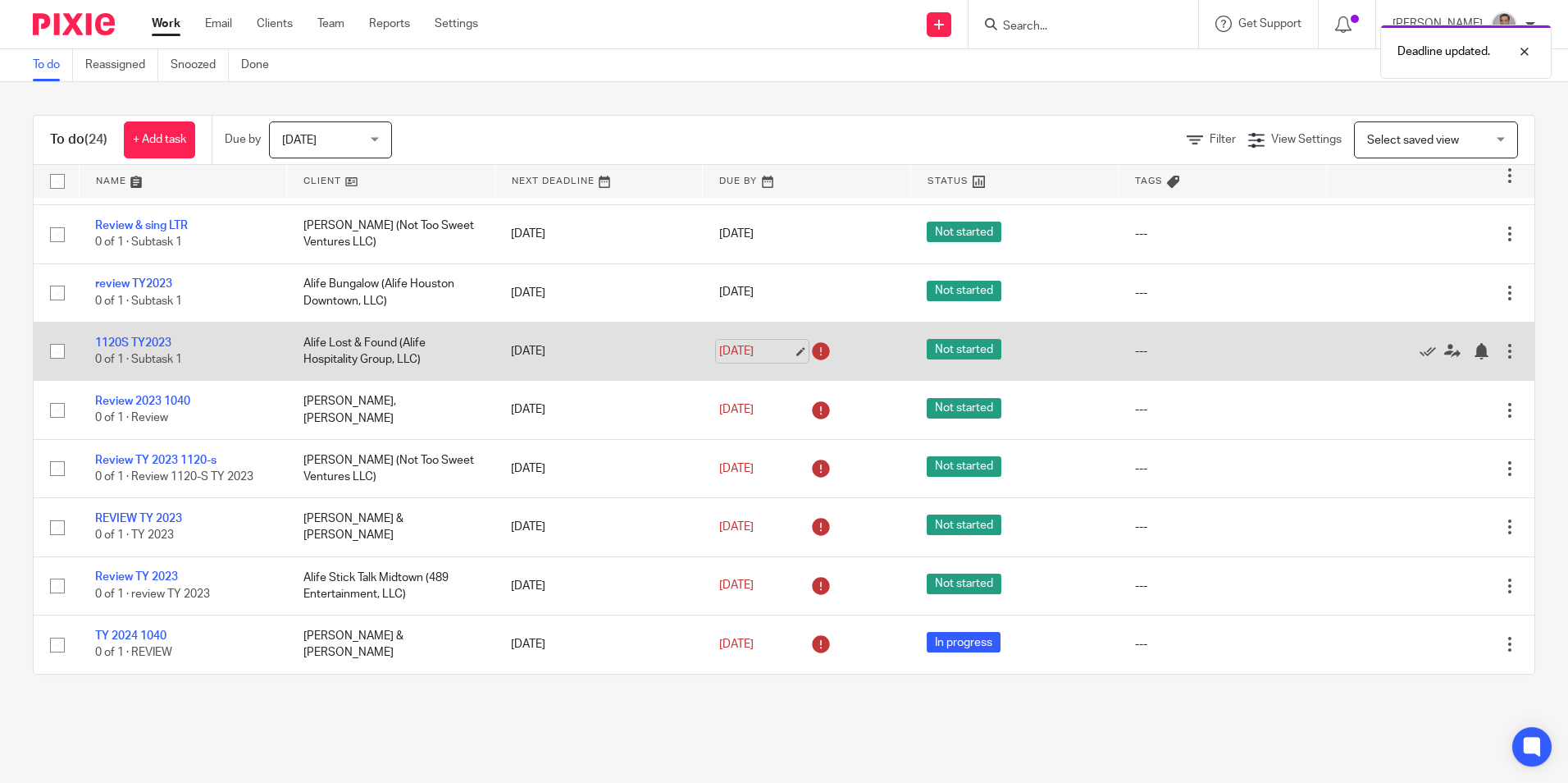
click at [782, 360] on link "[DATE]" at bounding box center [756, 352] width 74 height 17
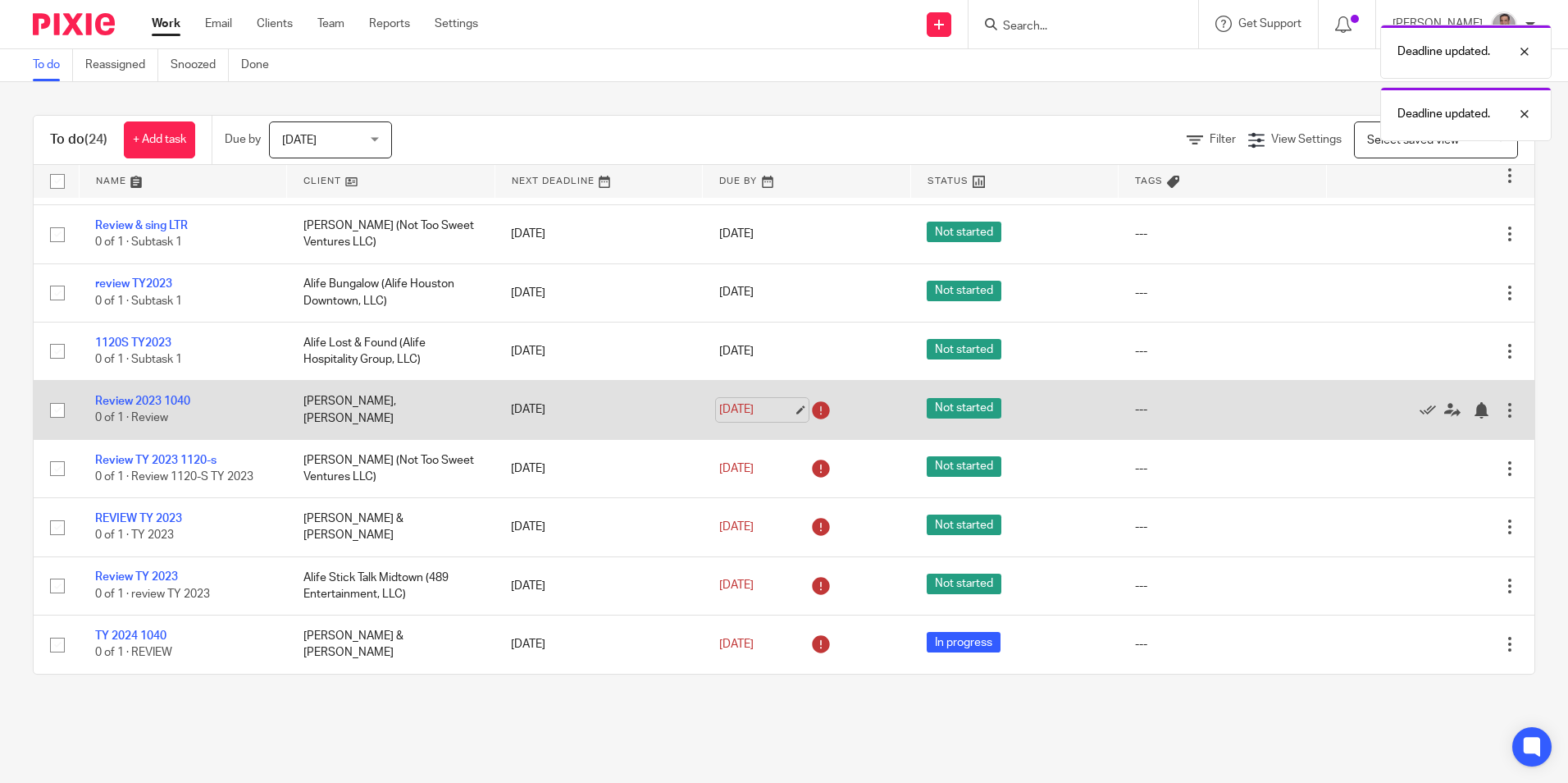
click at [786, 418] on link "[DATE]" at bounding box center [756, 410] width 74 height 17
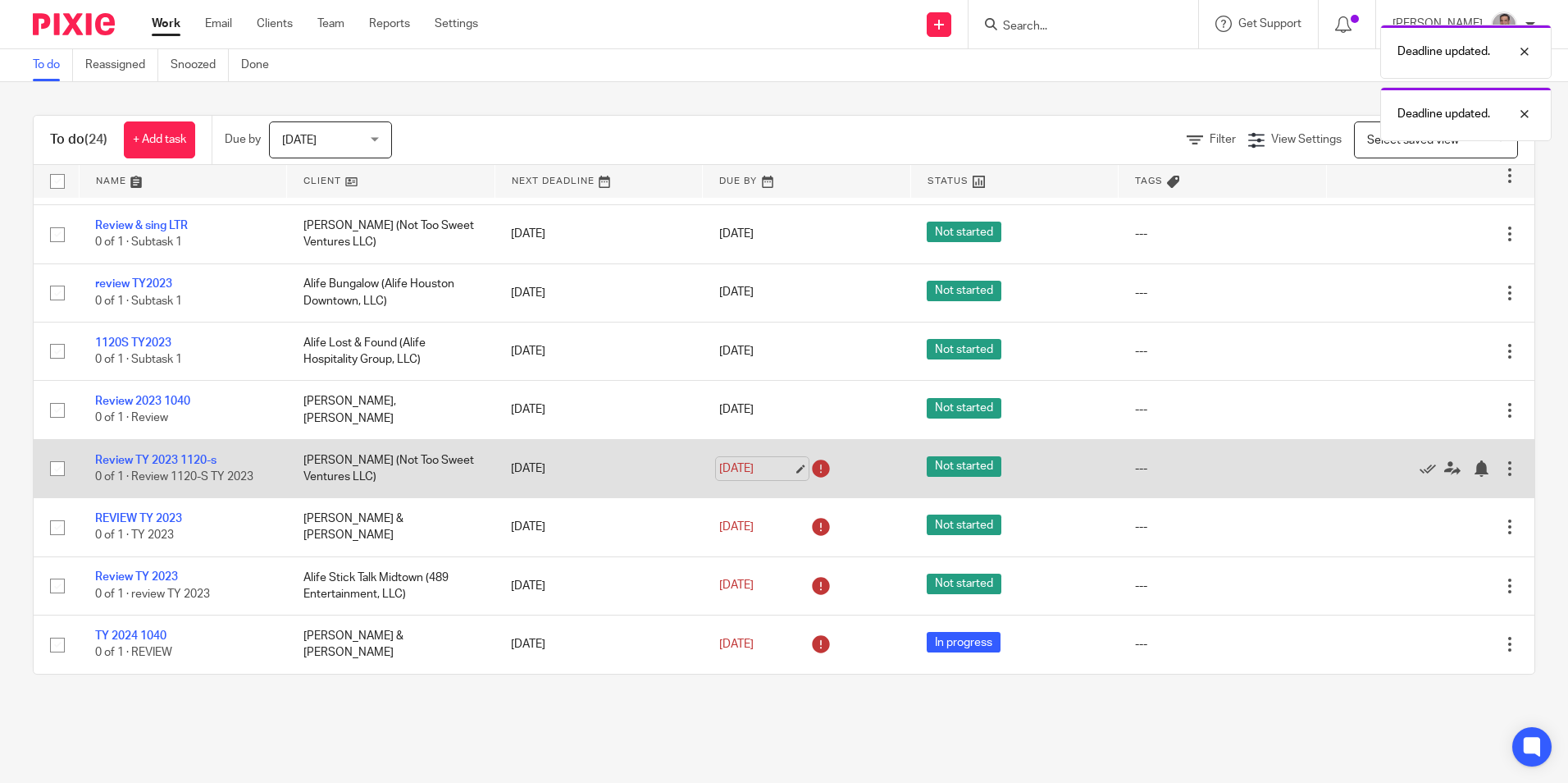
click at [790, 478] on link "[DATE]" at bounding box center [756, 468] width 74 height 17
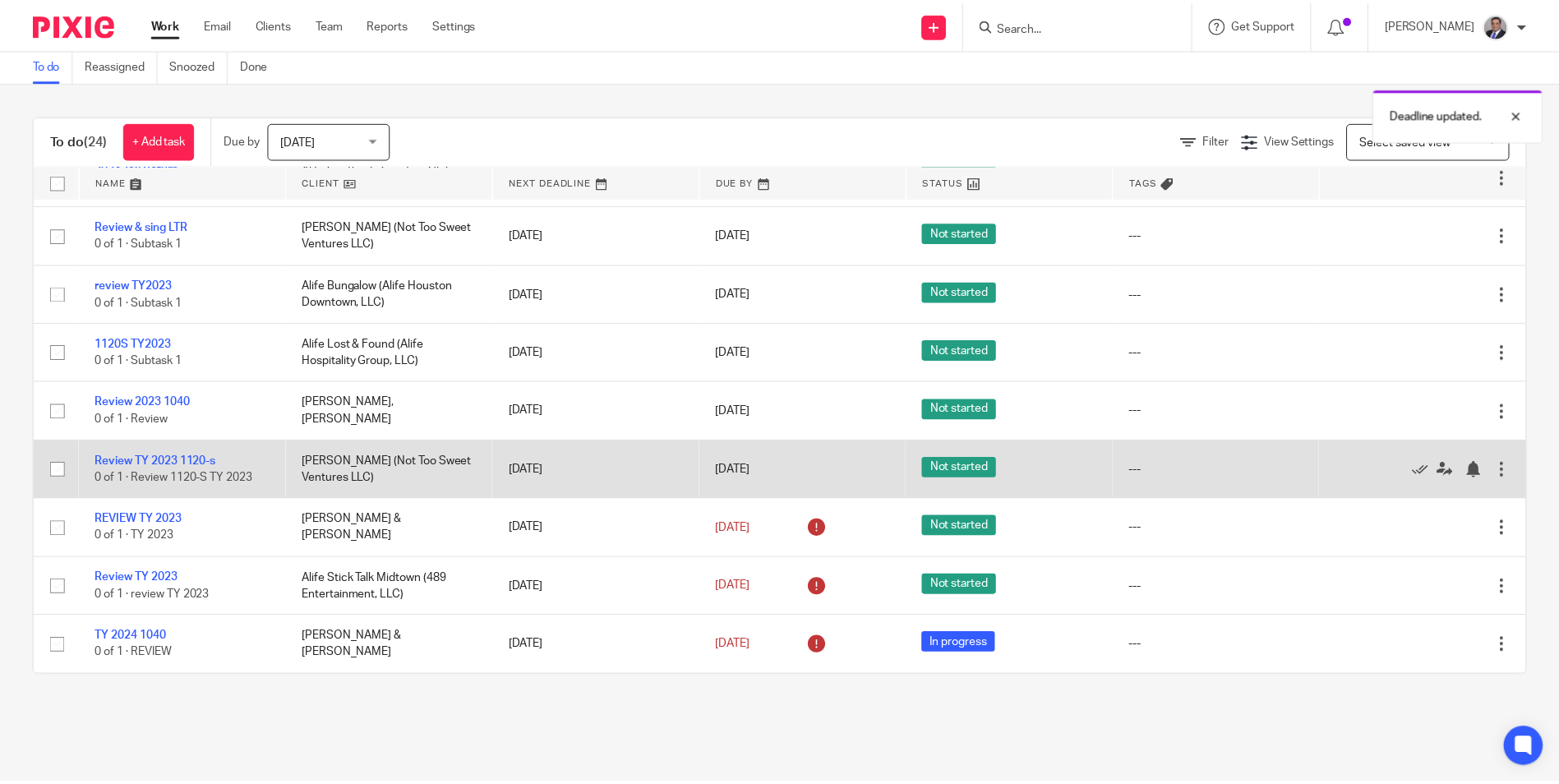
scroll to position [1026, 0]
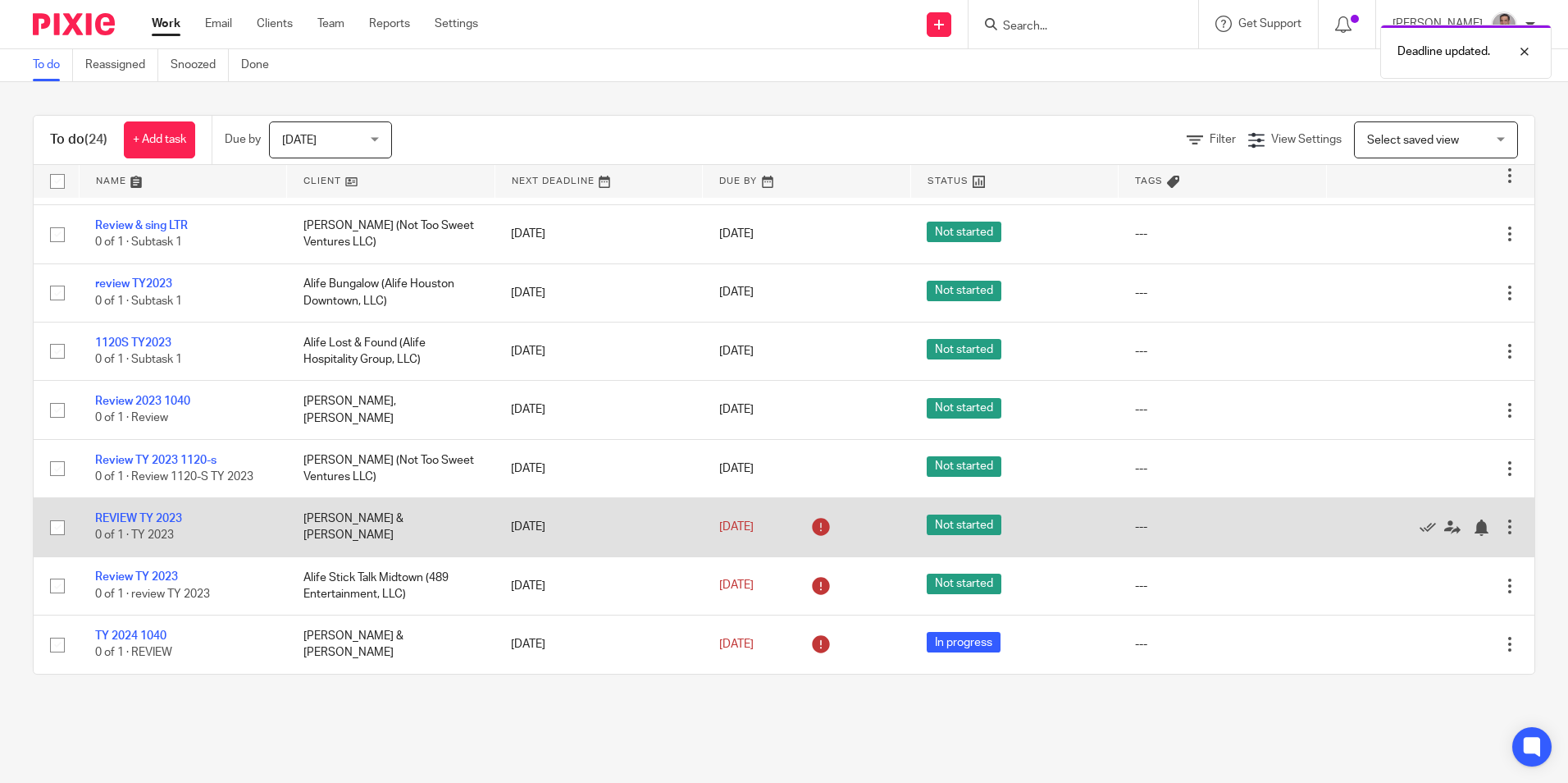
click at [789, 524] on link "[DATE]" at bounding box center [756, 527] width 74 height 17
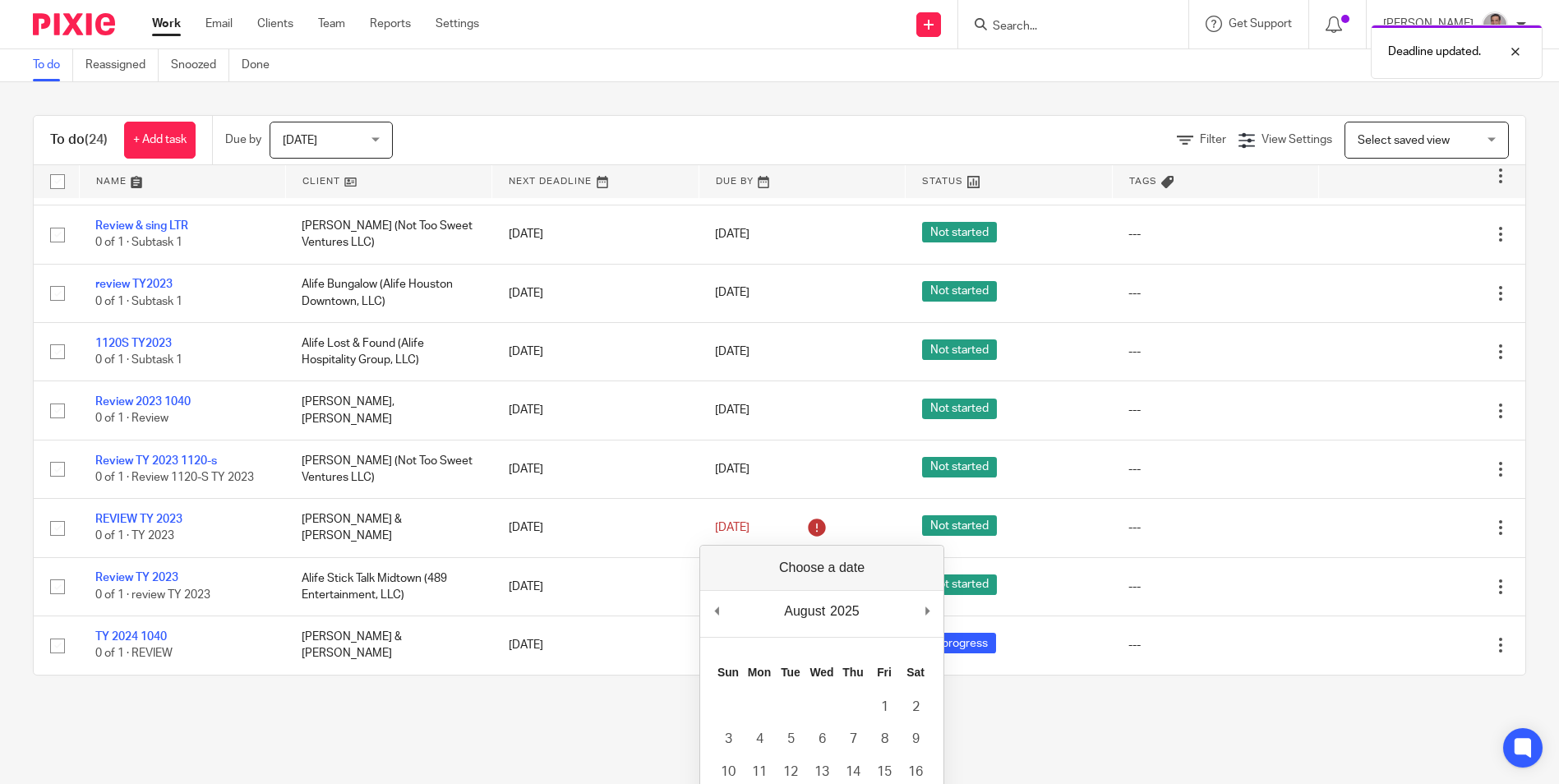
drag, startPoint x: 842, startPoint y: 559, endPoint x: 856, endPoint y: 582, distance: 26.9
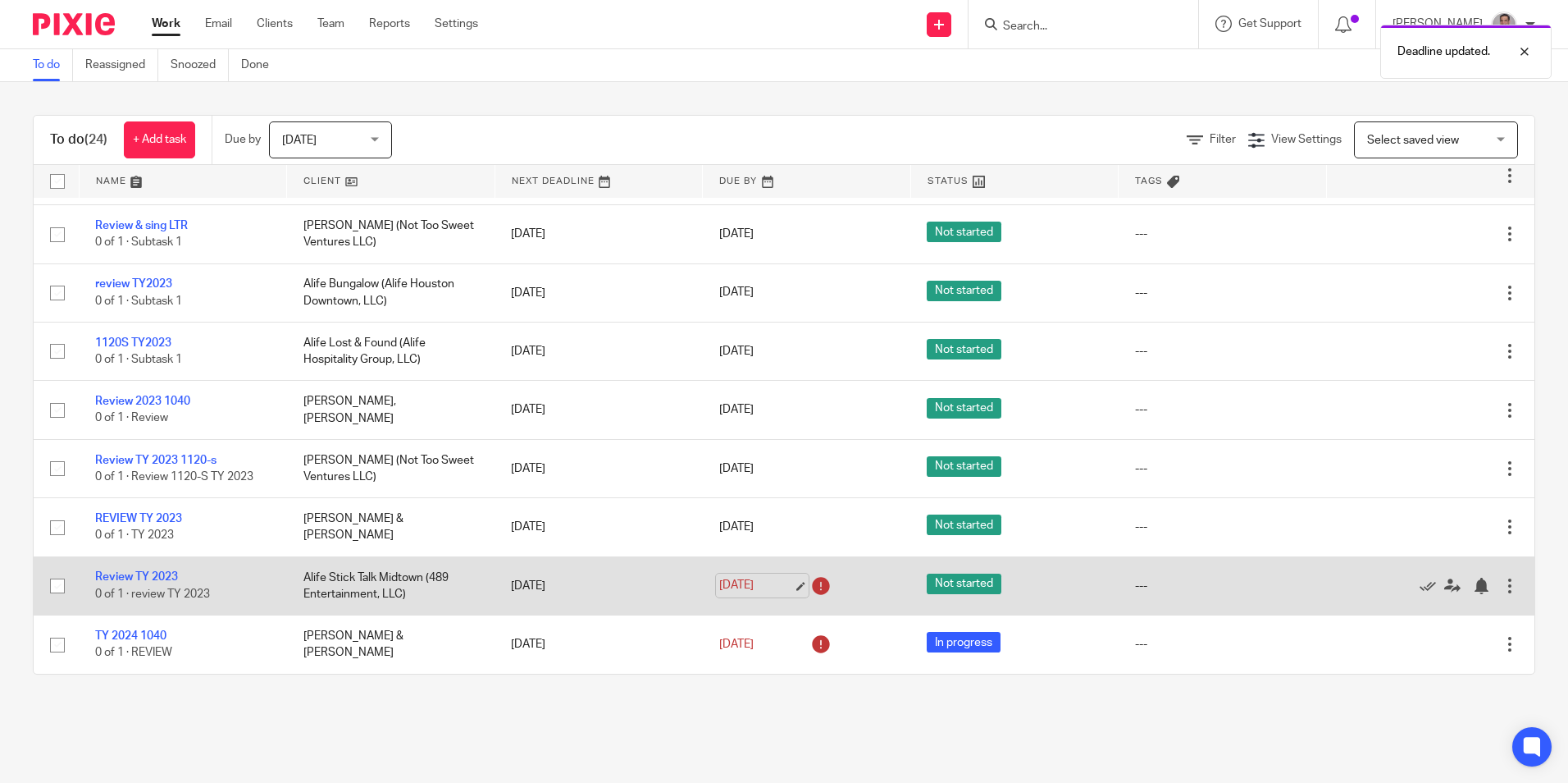
click at [787, 581] on link "[DATE]" at bounding box center [756, 585] width 74 height 17
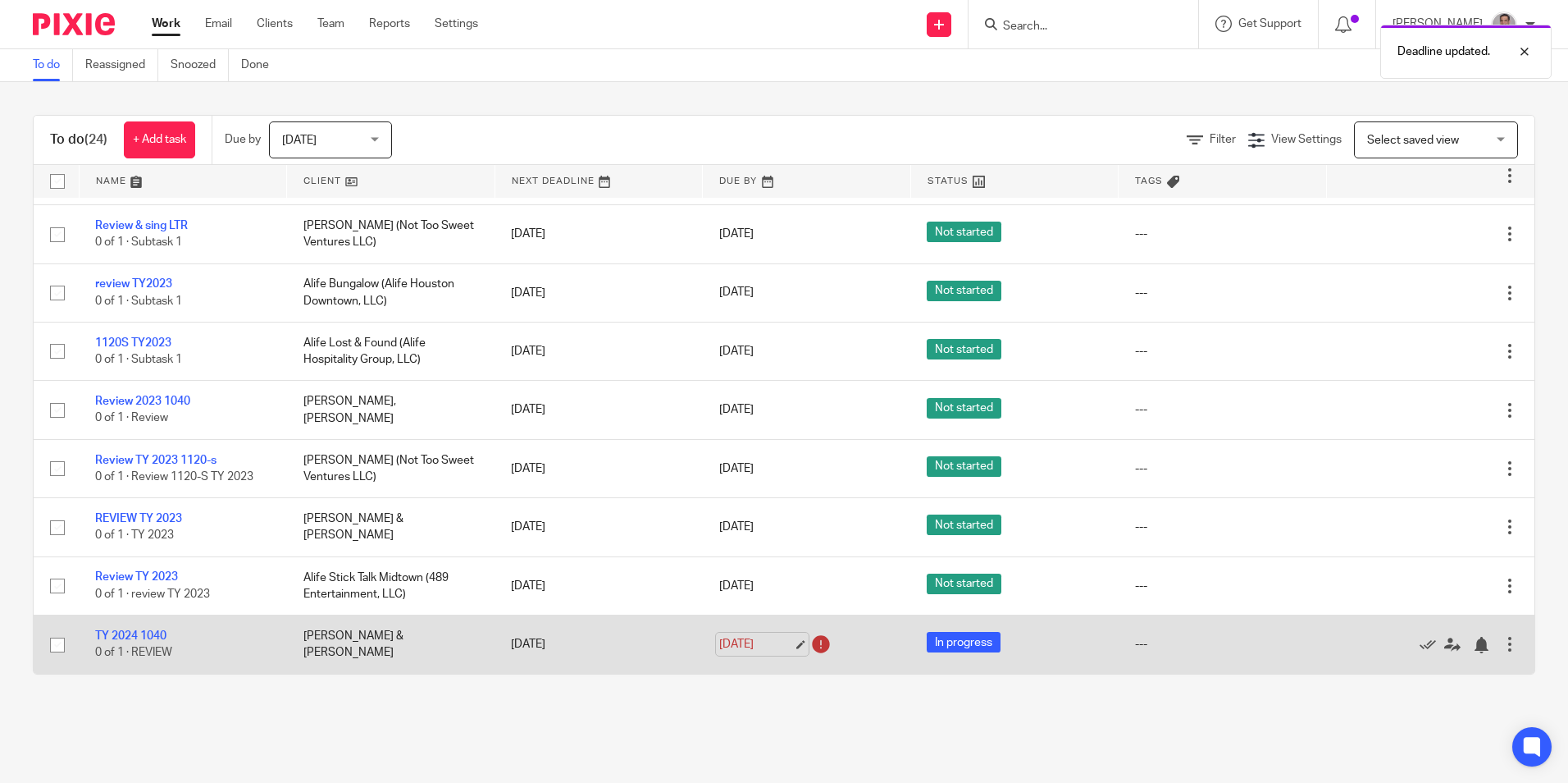
click at [779, 640] on link "[DATE]" at bounding box center [756, 645] width 74 height 17
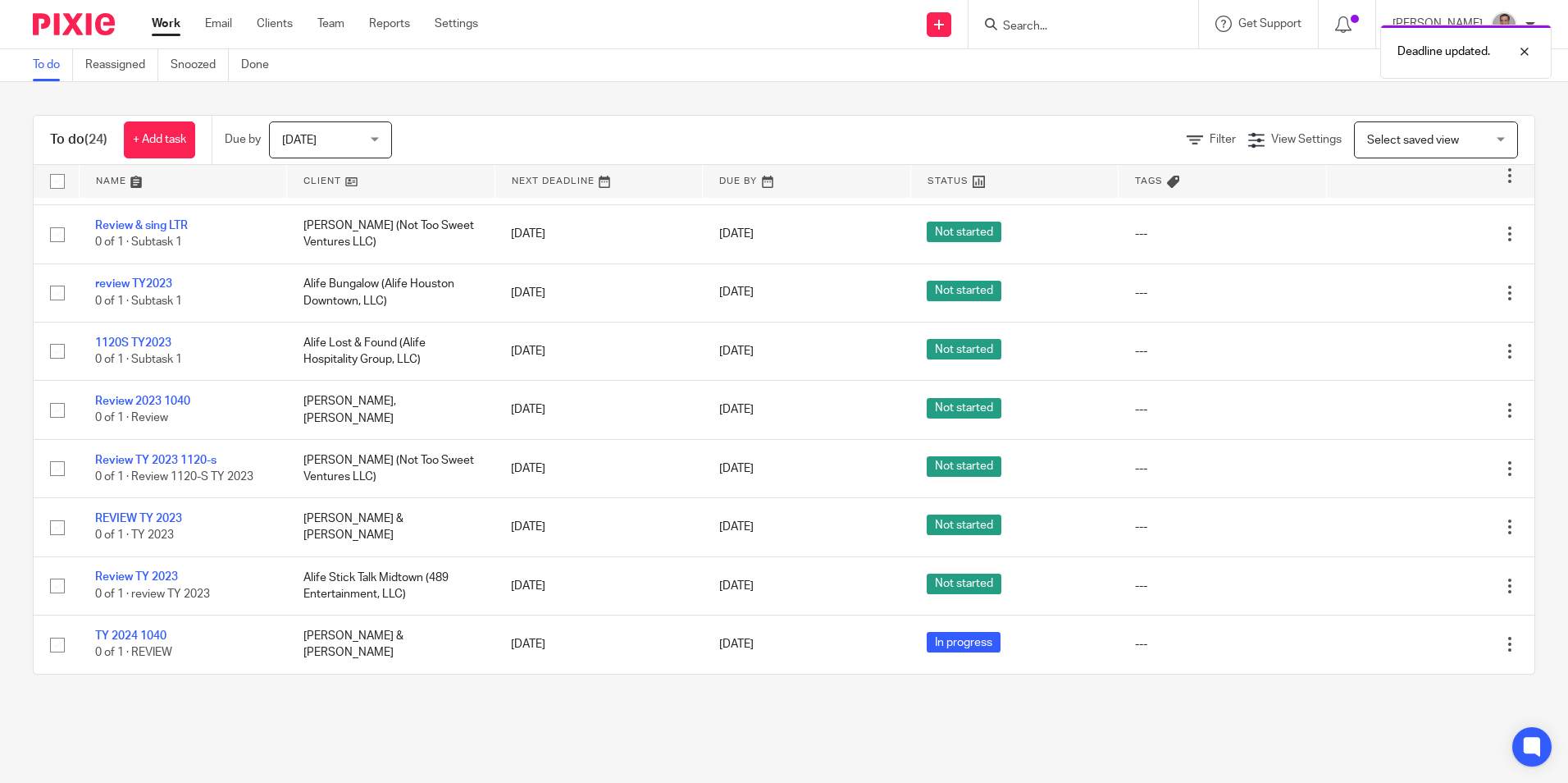
click at [874, 718] on main "To do Reassigned Snoozed Done To do (24) + Add task Due by [DATE] [DATE] [DATE]…" at bounding box center [784, 391] width 1568 height 783
